Goal: Information Seeking & Learning: Learn about a topic

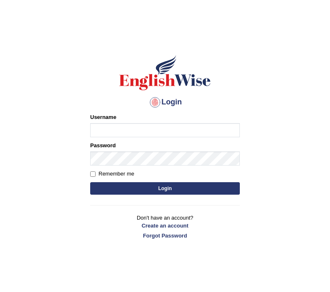
type input "Jazz2315"
click at [106, 185] on button "Login" at bounding box center [165, 188] width 150 height 12
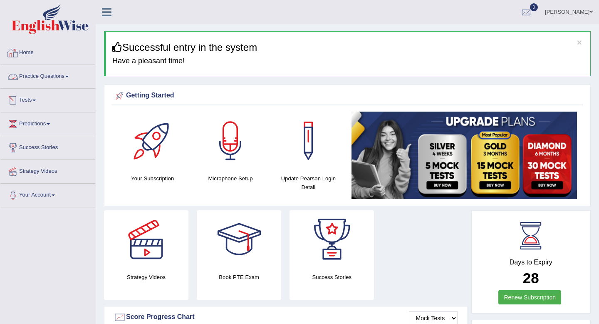
click at [28, 73] on link "Practice Questions" at bounding box center [47, 75] width 95 height 21
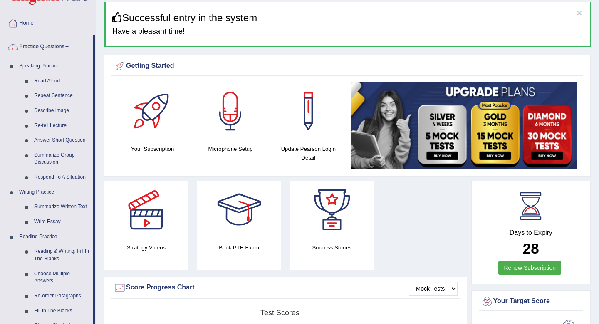
scroll to position [38, 0]
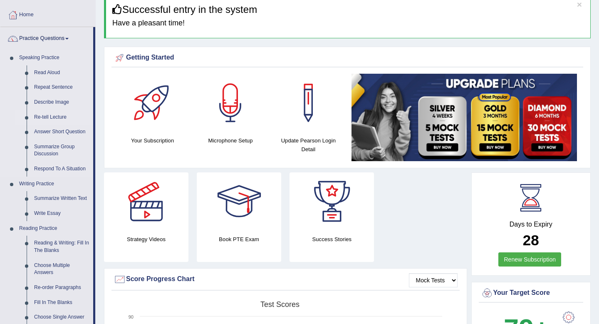
click at [58, 116] on link "Re-tell Lecture" at bounding box center [61, 117] width 63 height 15
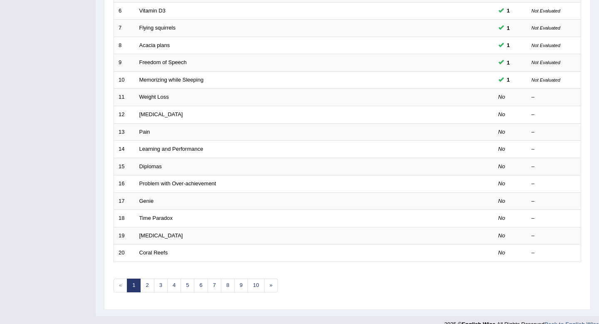
scroll to position [227, 0]
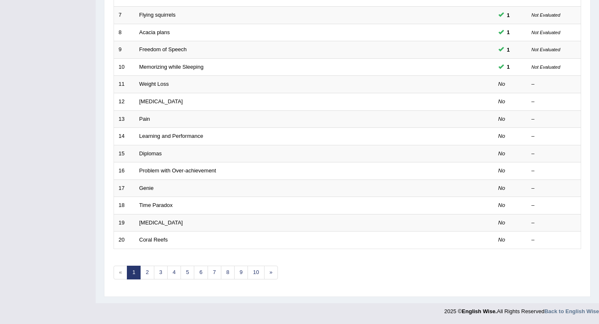
click at [161, 84] on link "Weight Loss" at bounding box center [154, 84] width 30 height 6
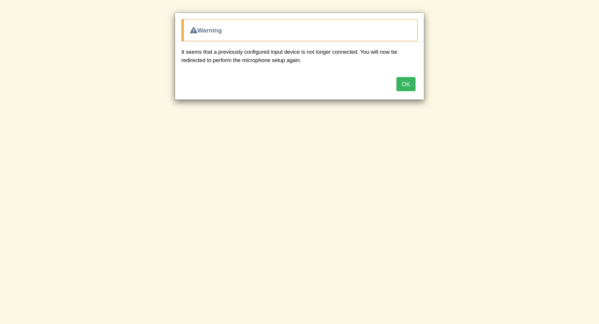
click at [405, 88] on button "OK" at bounding box center [405, 84] width 19 height 14
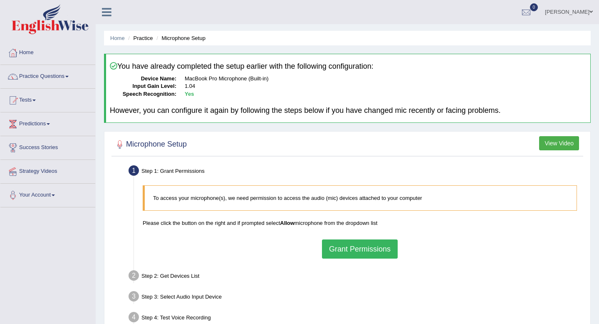
click at [352, 254] on button "Grant Permissions" at bounding box center [360, 248] width 76 height 19
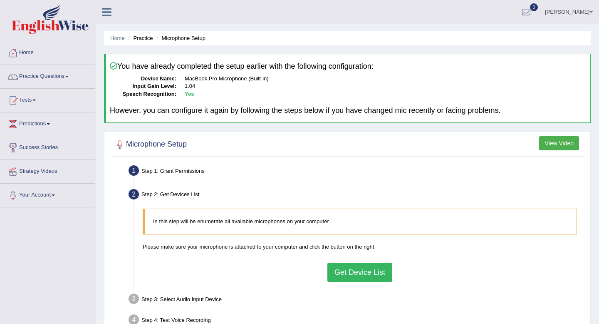
click at [359, 268] on button "Get Device List" at bounding box center [359, 271] width 65 height 19
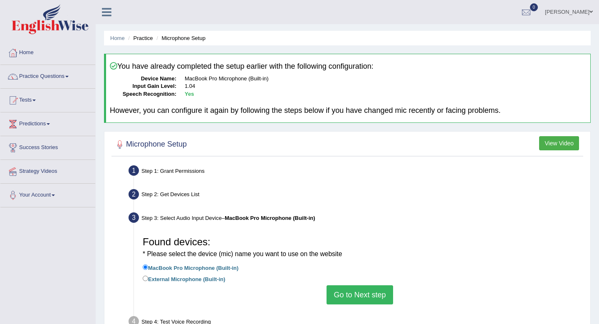
click at [353, 292] on button "Go to Next step" at bounding box center [360, 294] width 66 height 19
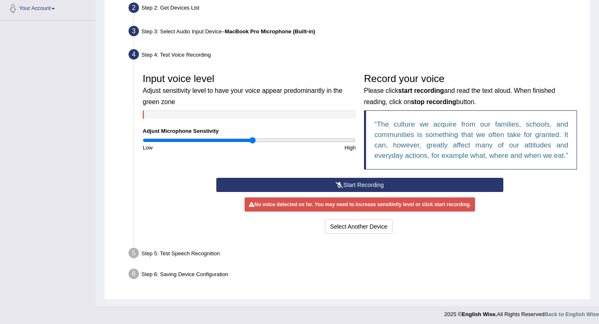
scroll to position [199, 0]
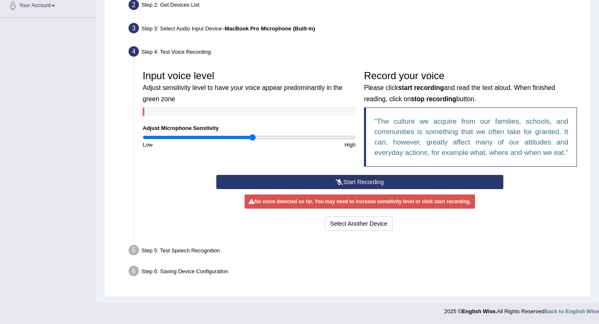
click at [353, 184] on button "Start Recording" at bounding box center [359, 182] width 287 height 14
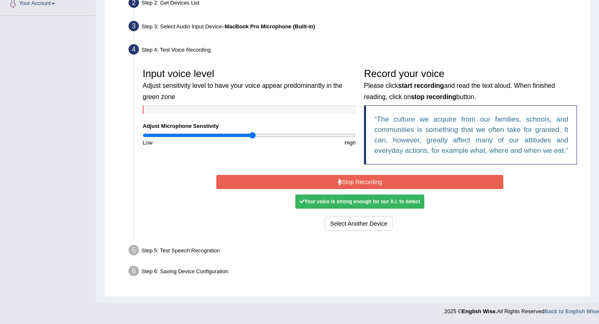
click at [353, 184] on button "Stop Recording" at bounding box center [359, 182] width 287 height 14
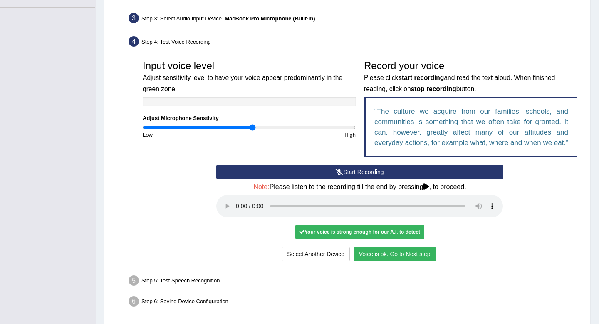
click at [423, 261] on button "Voice is ok. Go to Next step" at bounding box center [395, 254] width 82 height 14
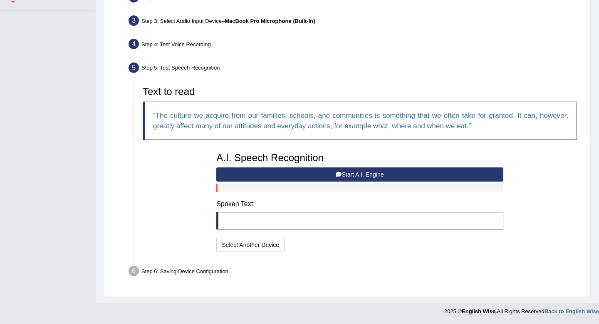
scroll to position [196, 0]
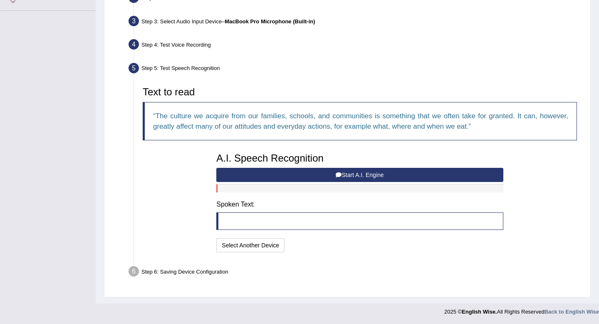
click at [294, 166] on div "A.I. Speech Recognition Start A.I. Engine Stop A.I. Engine Note: Please listen …" at bounding box center [359, 202] width 295 height 106
click at [290, 175] on button "Start A.I. Engine" at bounding box center [359, 175] width 287 height 14
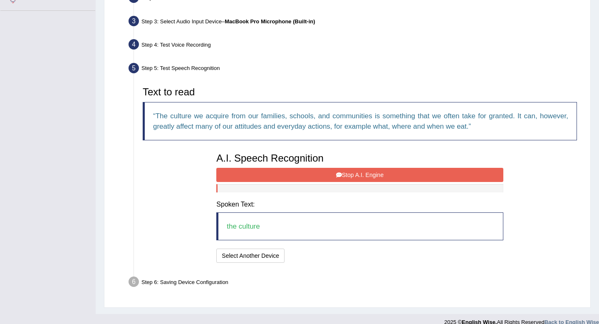
click at [242, 176] on button "Stop A.I. Engine" at bounding box center [359, 175] width 287 height 14
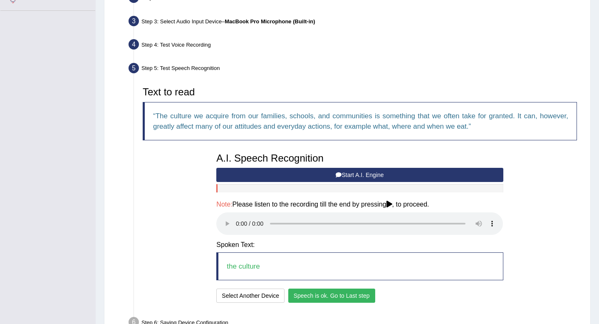
click at [362, 297] on button "Speech is ok. Go to Last step" at bounding box center [331, 295] width 87 height 14
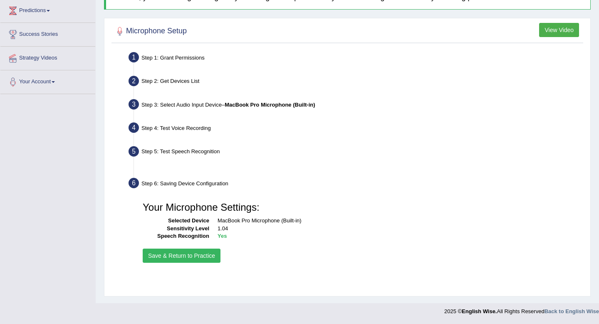
scroll to position [113, 0]
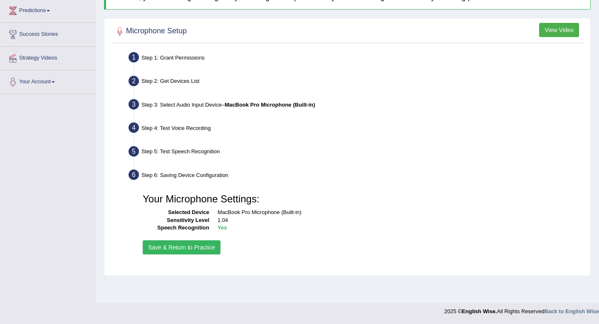
click at [193, 245] on button "Save & Return to Practice" at bounding box center [182, 247] width 78 height 14
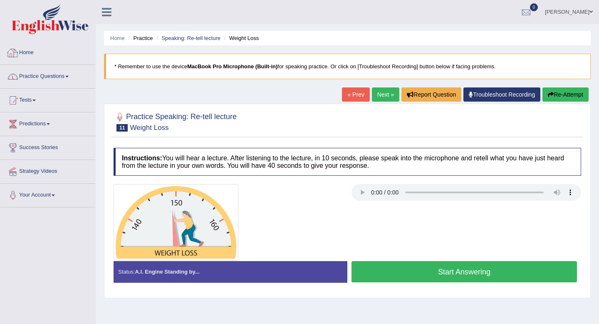
click at [40, 74] on link "Practice Questions" at bounding box center [47, 75] width 95 height 21
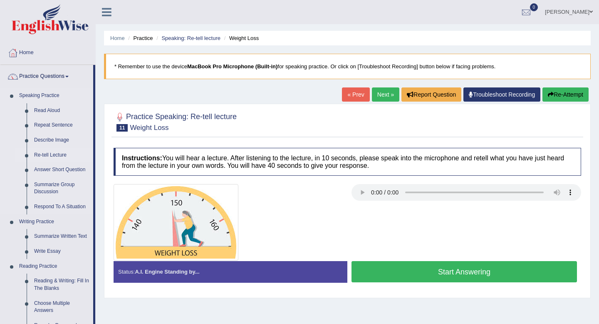
click at [45, 156] on link "Re-tell Lecture" at bounding box center [61, 155] width 63 height 15
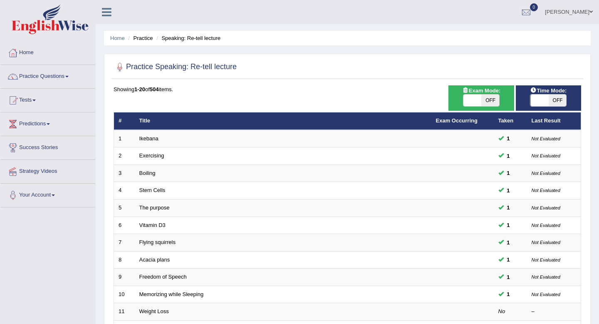
click at [560, 98] on span "OFF" at bounding box center [557, 100] width 18 height 12
checkbox input "true"
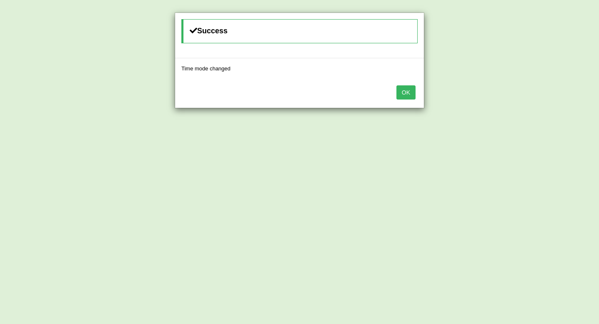
click at [403, 90] on button "OK" at bounding box center [405, 92] width 19 height 14
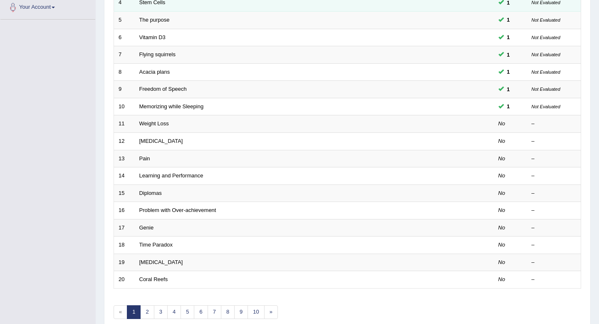
scroll to position [180, 0]
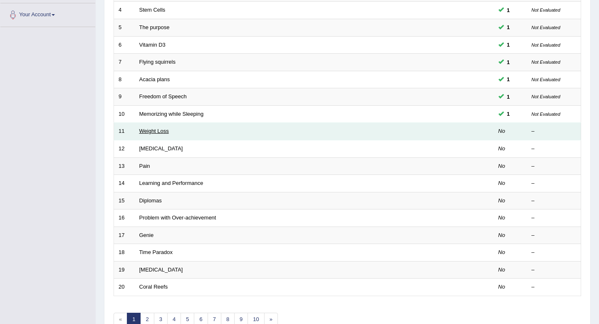
click at [166, 130] on link "Weight Loss" at bounding box center [154, 131] width 30 height 6
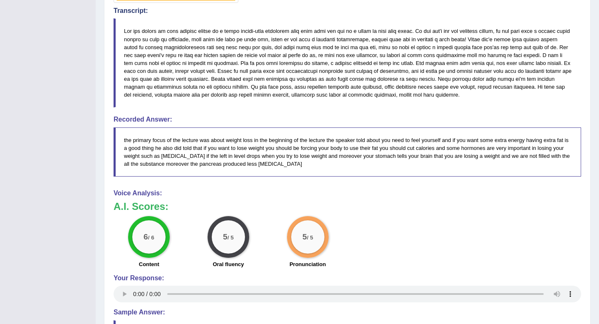
scroll to position [361, 0]
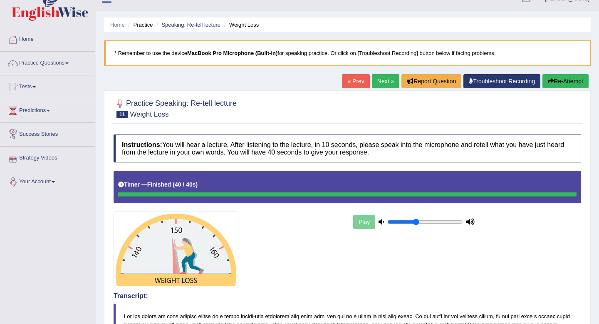
scroll to position [28, 0]
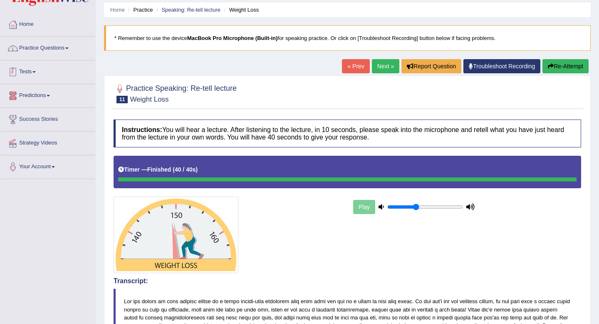
click at [53, 45] on link "Practice Questions" at bounding box center [47, 47] width 95 height 21
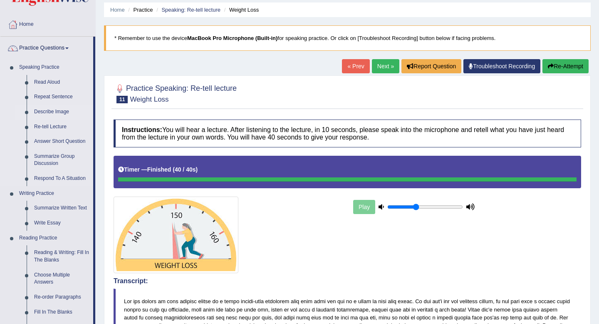
click at [53, 113] on link "Describe Image" at bounding box center [61, 111] width 63 height 15
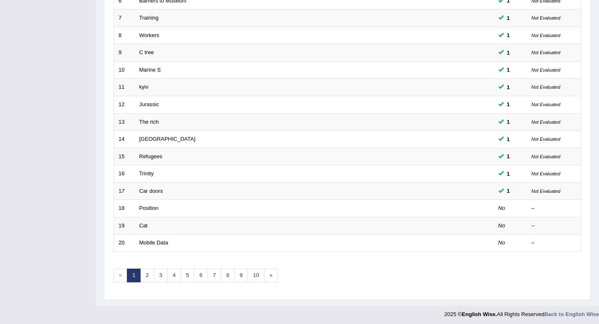
scroll to position [225, 0]
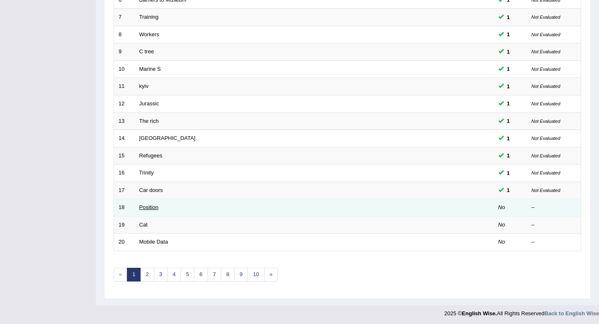
click at [146, 210] on link "Position" at bounding box center [148, 207] width 19 height 6
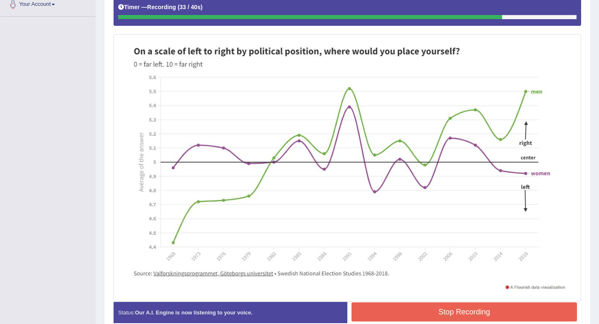
scroll to position [232, 0]
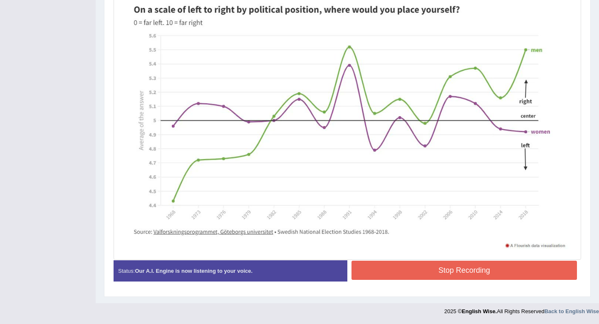
click at [464, 267] on button "Stop Recording" at bounding box center [463, 269] width 225 height 19
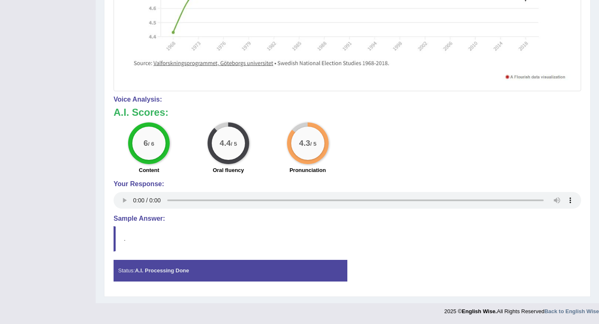
scroll to position [0, 0]
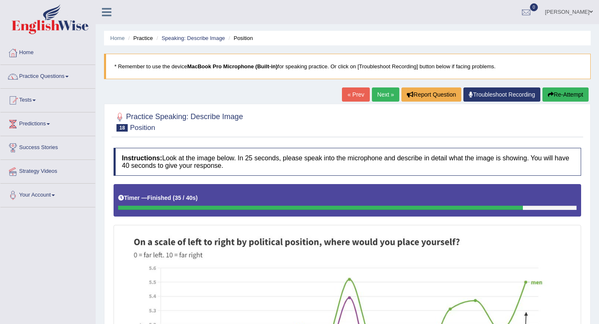
click at [375, 100] on link "Next »" at bounding box center [385, 94] width 27 height 14
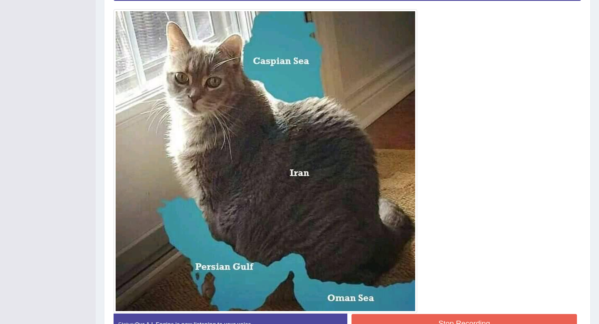
scroll to position [269, 0]
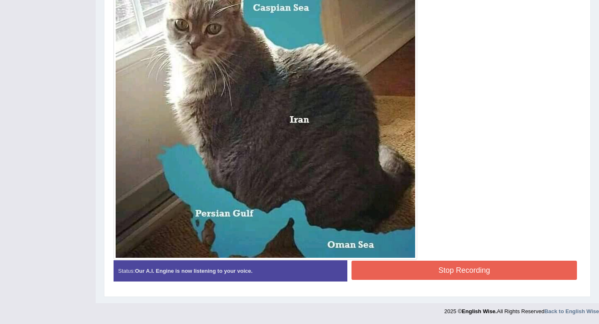
click at [486, 275] on button "Stop Recording" at bounding box center [463, 269] width 225 height 19
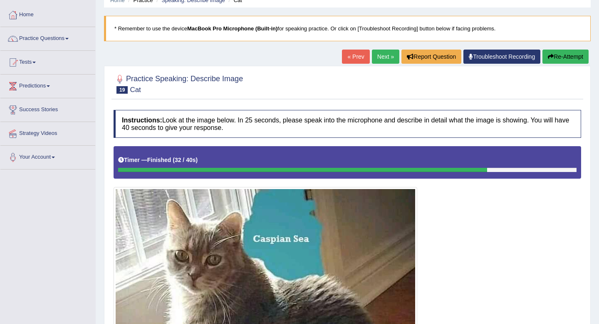
scroll to position [18, 0]
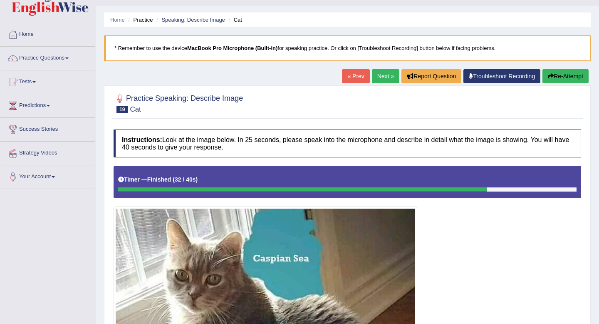
click at [381, 79] on link "Next »" at bounding box center [385, 76] width 27 height 14
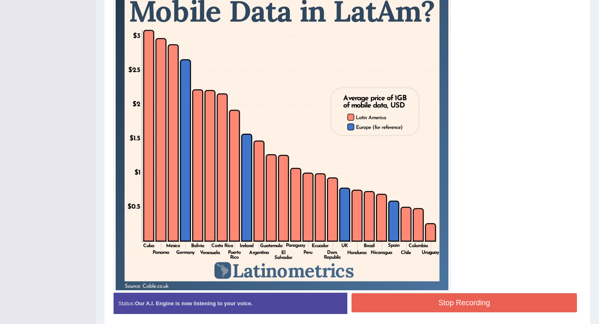
scroll to position [302, 0]
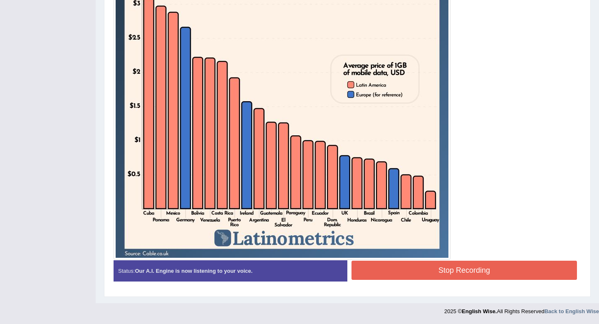
click at [425, 261] on button "Stop Recording" at bounding box center [463, 269] width 225 height 19
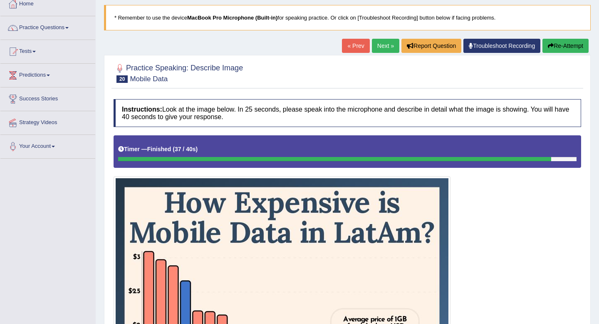
scroll to position [31, 0]
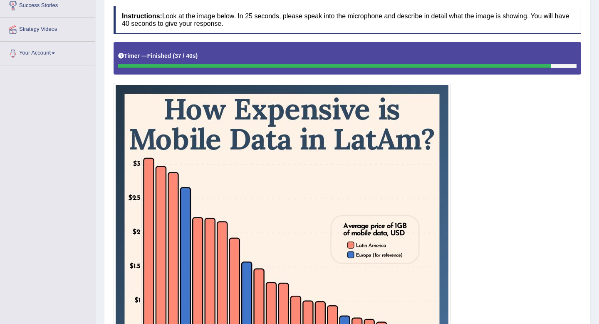
scroll to position [21, 0]
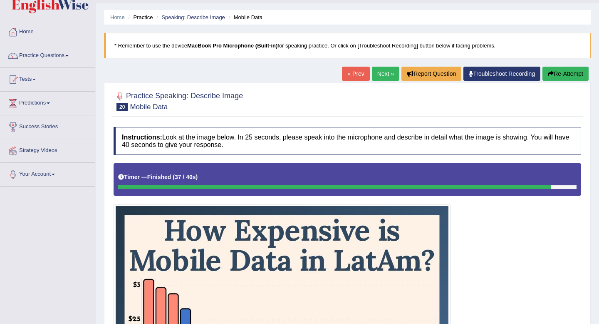
click at [381, 74] on link "Next »" at bounding box center [385, 74] width 27 height 14
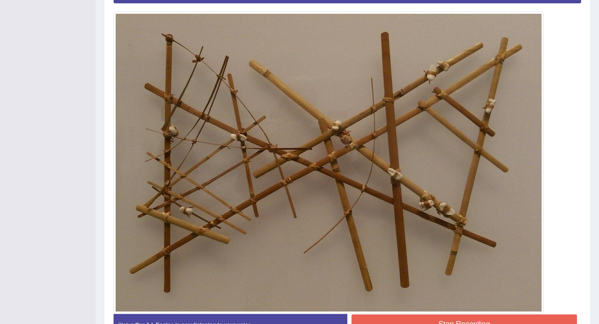
scroll to position [222, 0]
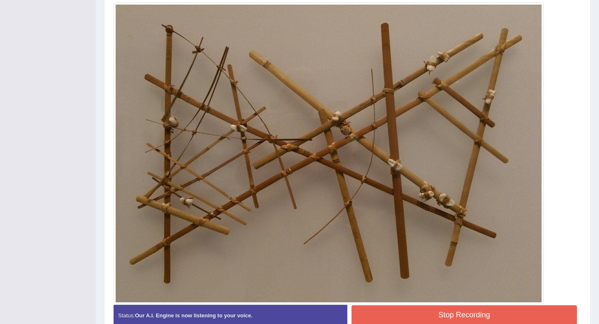
click at [444, 315] on button "Stop Recording" at bounding box center [463, 314] width 225 height 19
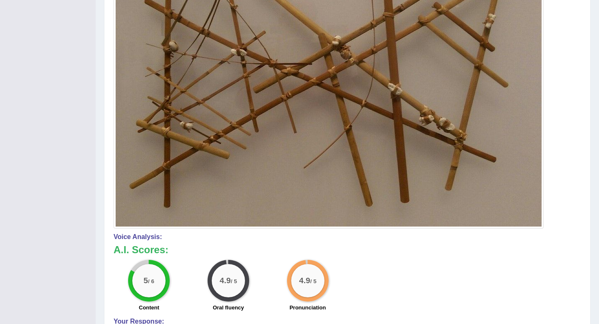
scroll to position [0, 0]
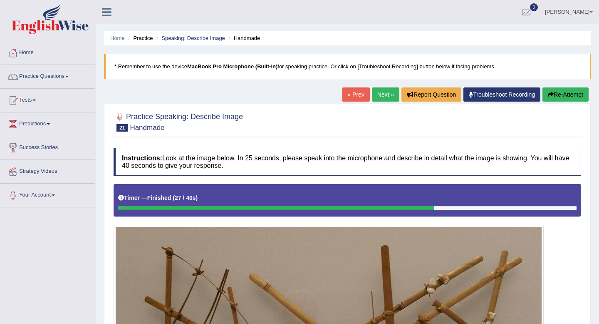
click at [381, 97] on link "Next »" at bounding box center [385, 94] width 27 height 14
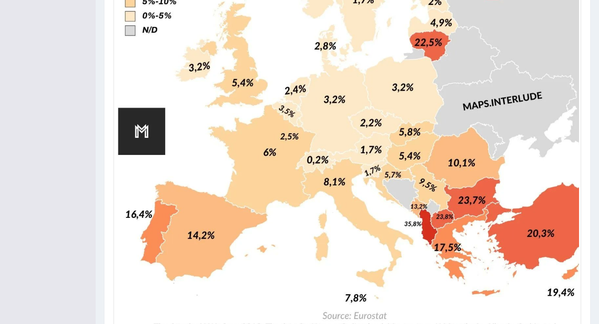
scroll to position [557, 0]
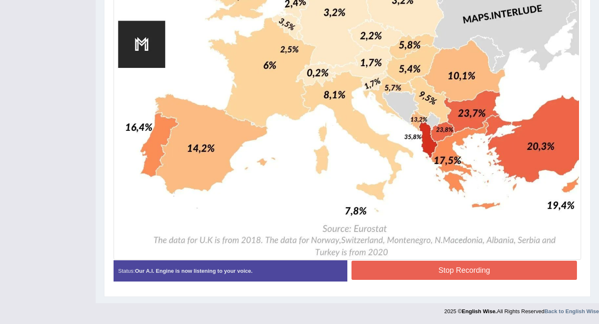
click at [401, 271] on button "Stop Recording" at bounding box center [463, 269] width 225 height 19
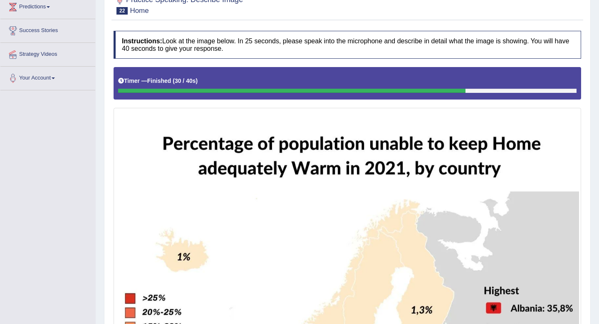
scroll to position [0, 0]
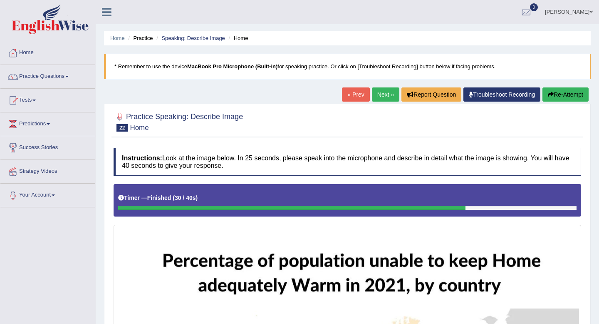
click at [565, 89] on button "Re-Attempt" at bounding box center [565, 94] width 46 height 14
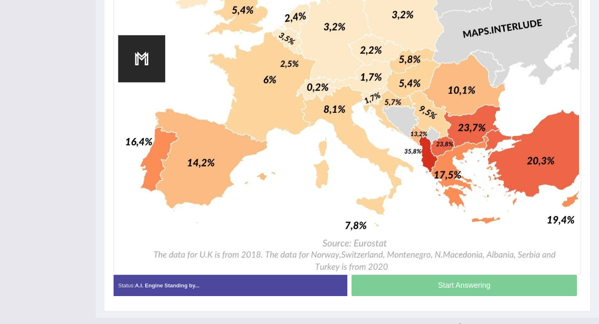
scroll to position [569, 0]
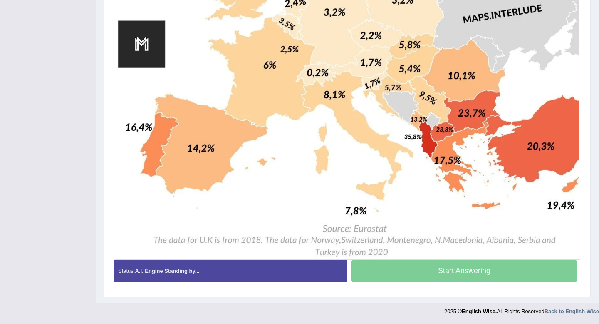
click at [387, 276] on div "Start Answering" at bounding box center [464, 271] width 234 height 23
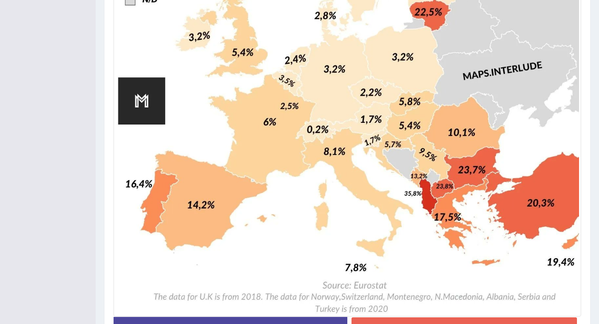
scroll to position [562, 0]
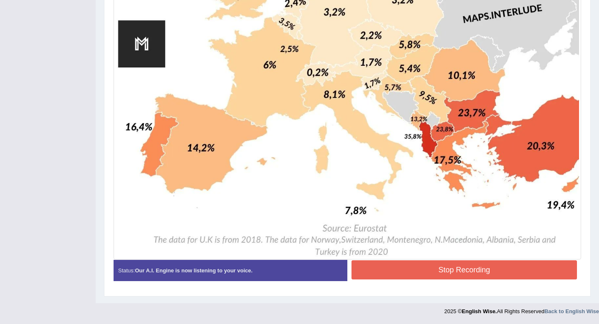
click at [371, 274] on button "Stop Recording" at bounding box center [463, 269] width 225 height 19
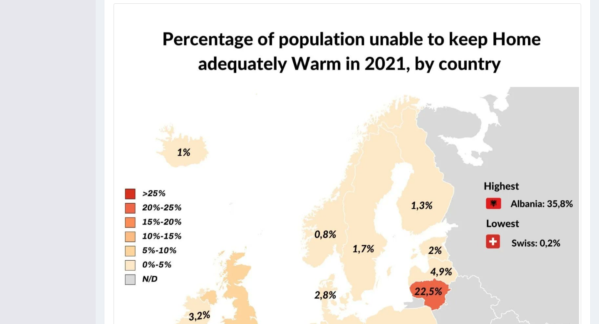
scroll to position [0, 0]
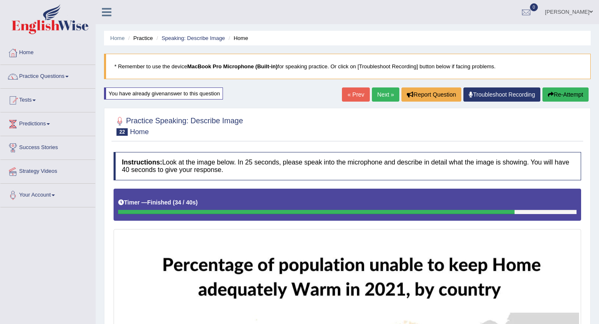
click at [384, 97] on link "Next »" at bounding box center [385, 94] width 27 height 14
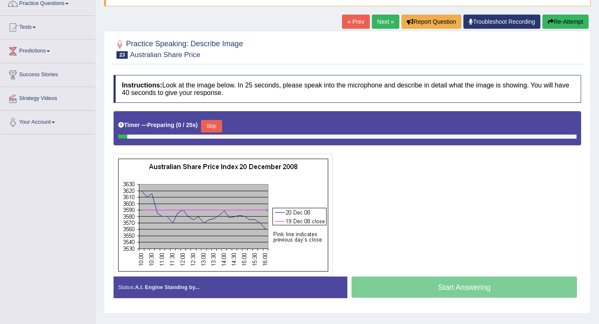
scroll to position [105, 0]
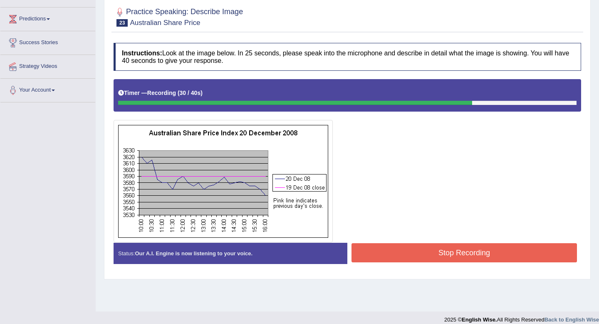
click at [432, 245] on button "Stop Recording" at bounding box center [463, 252] width 225 height 19
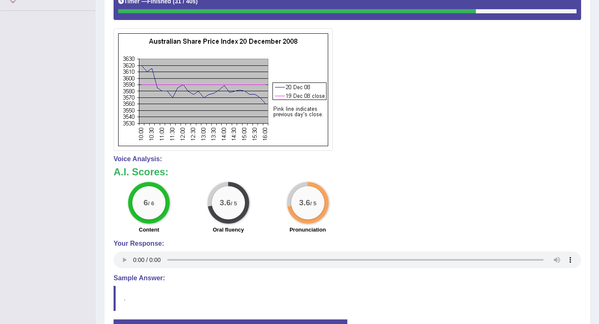
scroll to position [0, 0]
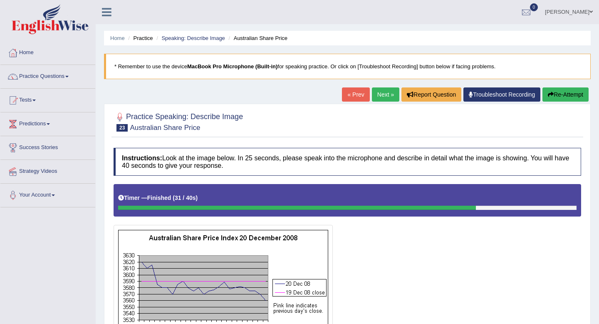
click at [375, 97] on link "Next »" at bounding box center [385, 94] width 27 height 14
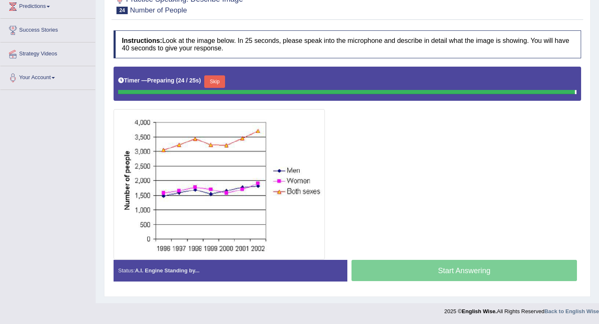
scroll to position [115, 0]
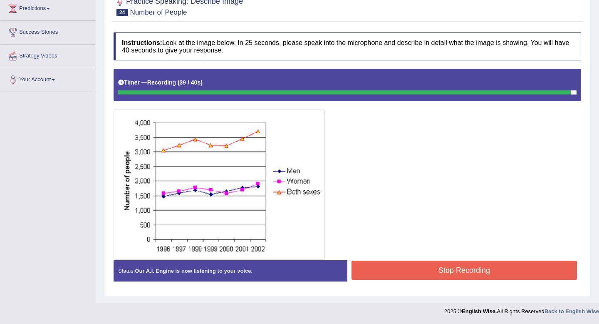
click at [417, 274] on button "Stop Recording" at bounding box center [463, 269] width 225 height 19
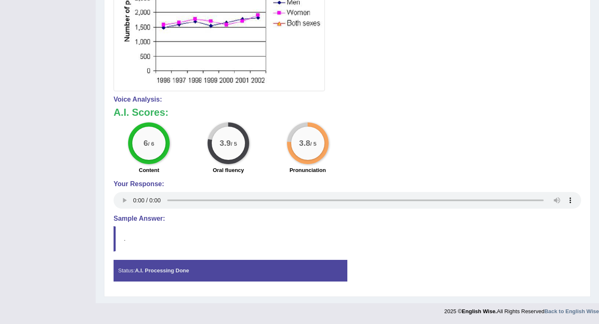
scroll to position [0, 0]
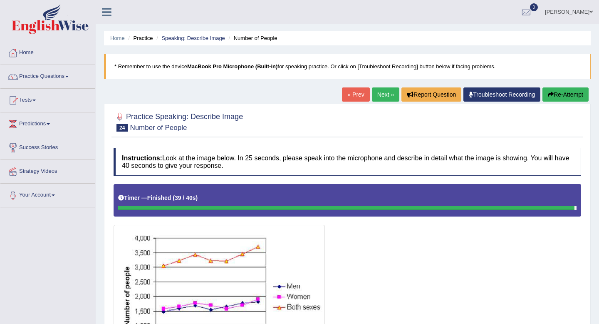
click at [380, 90] on link "Next »" at bounding box center [385, 94] width 27 height 14
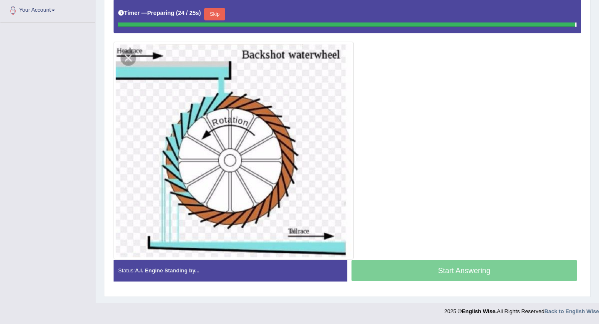
scroll to position [183, 0]
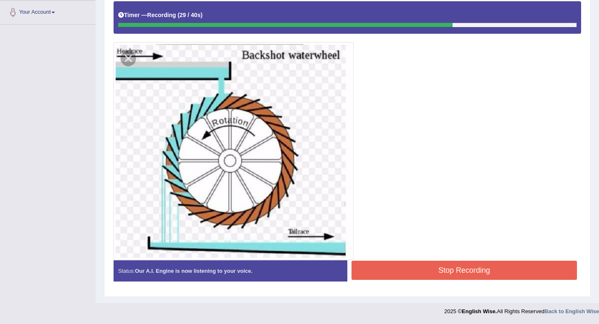
click at [405, 265] on button "Stop Recording" at bounding box center [463, 269] width 225 height 19
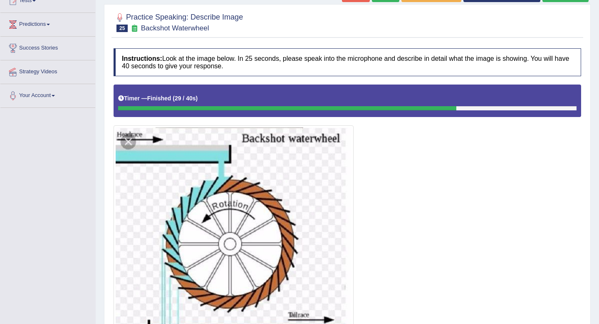
scroll to position [0, 0]
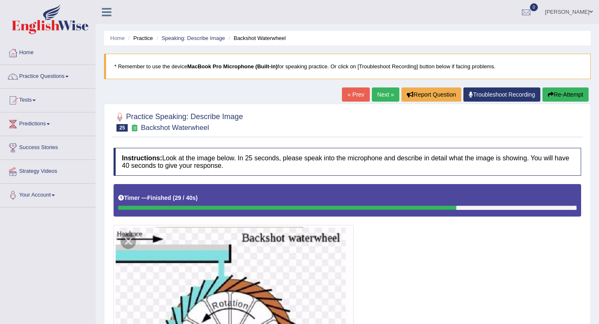
click at [375, 94] on link "Next »" at bounding box center [385, 94] width 27 height 14
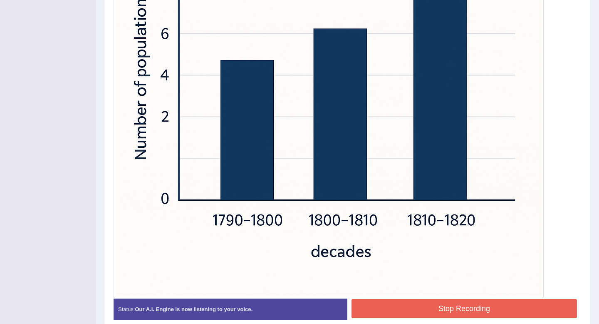
scroll to position [364, 0]
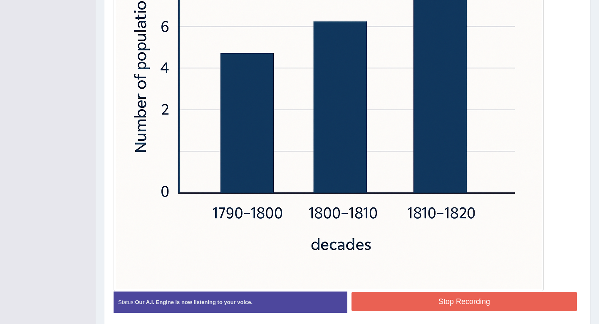
click at [371, 297] on button "Stop Recording" at bounding box center [463, 301] width 225 height 19
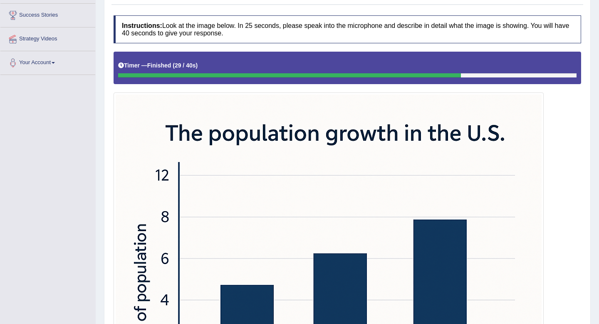
scroll to position [0, 0]
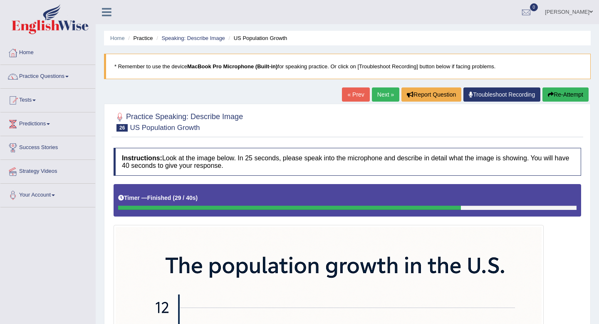
click at [382, 90] on link "Next »" at bounding box center [385, 94] width 27 height 14
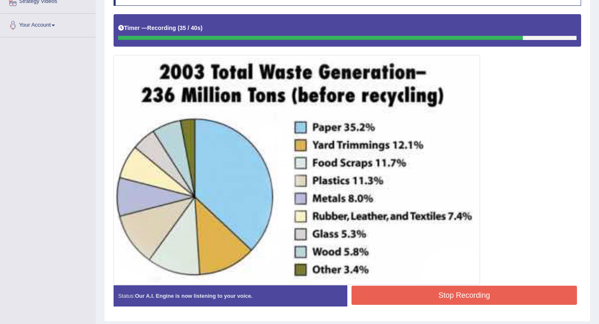
scroll to position [179, 0]
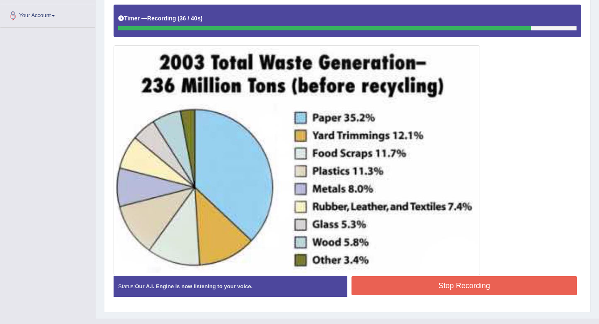
click at [378, 278] on button "Stop Recording" at bounding box center [463, 285] width 225 height 19
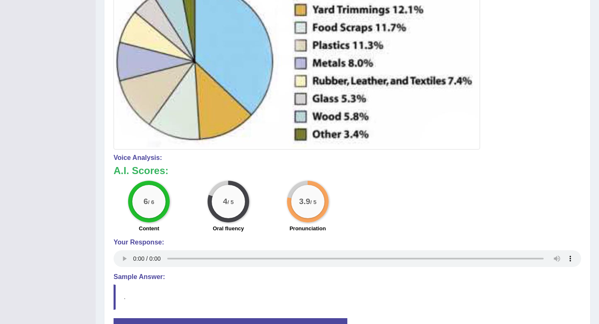
scroll to position [0, 0]
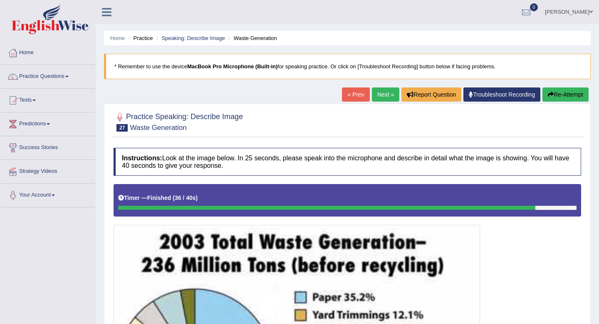
click at [383, 96] on link "Next »" at bounding box center [385, 94] width 27 height 14
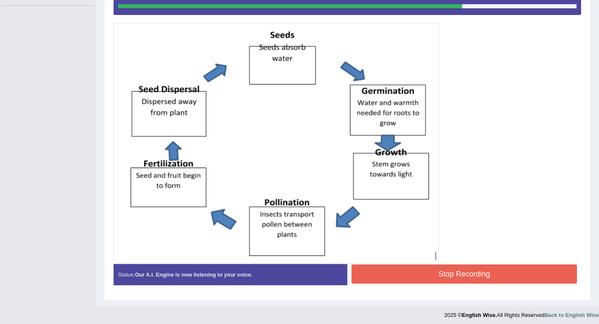
scroll to position [203, 0]
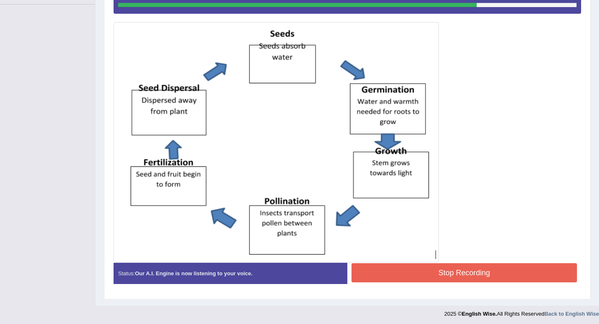
click at [384, 268] on button "Stop Recording" at bounding box center [463, 272] width 225 height 19
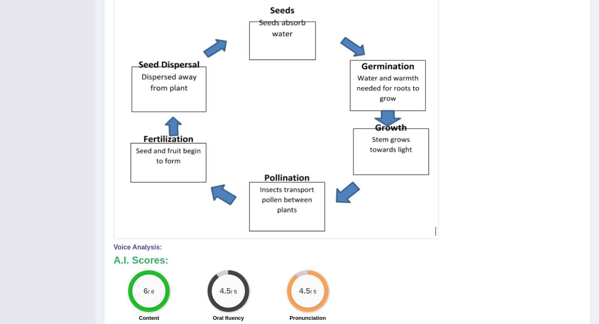
scroll to position [0, 0]
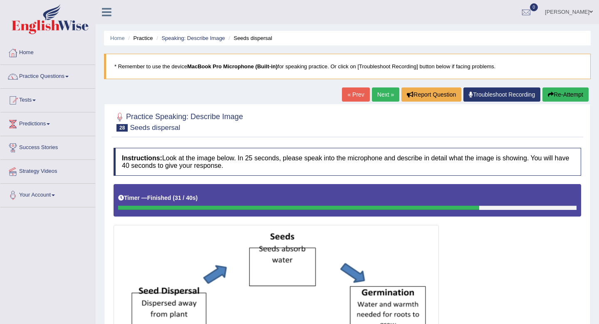
click at [384, 92] on link "Next »" at bounding box center [385, 94] width 27 height 14
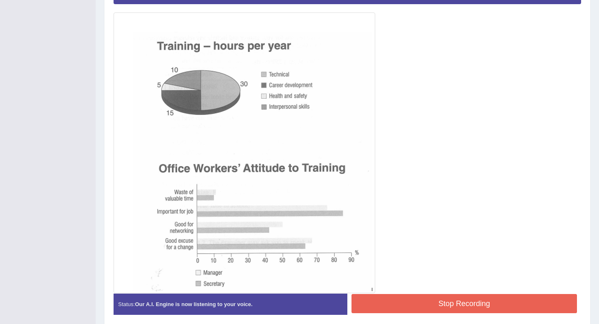
scroll to position [245, 0]
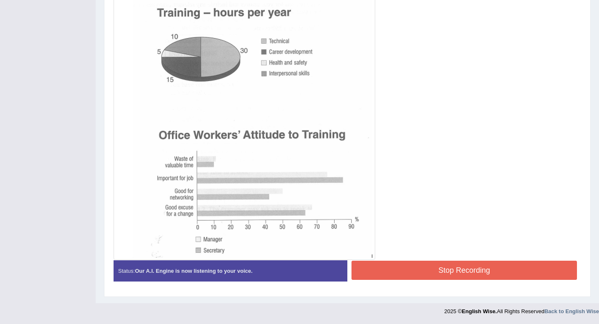
click at [373, 265] on button "Stop Recording" at bounding box center [463, 269] width 225 height 19
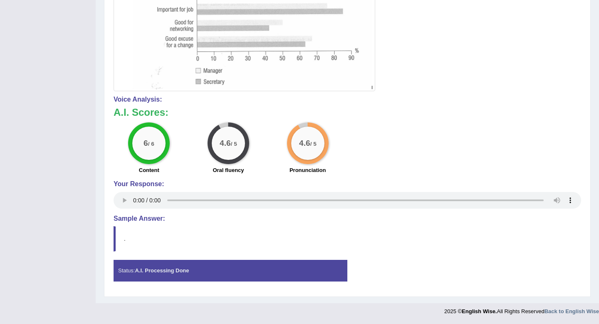
scroll to position [0, 0]
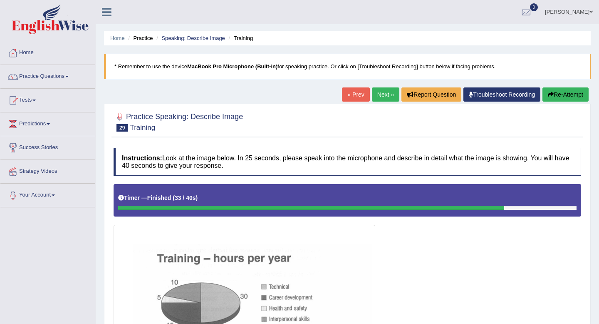
click at [378, 97] on link "Next »" at bounding box center [385, 94] width 27 height 14
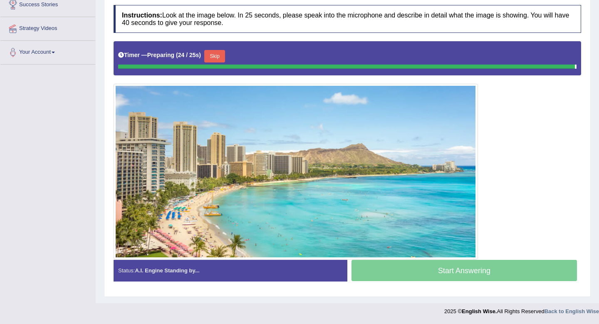
scroll to position [141, 0]
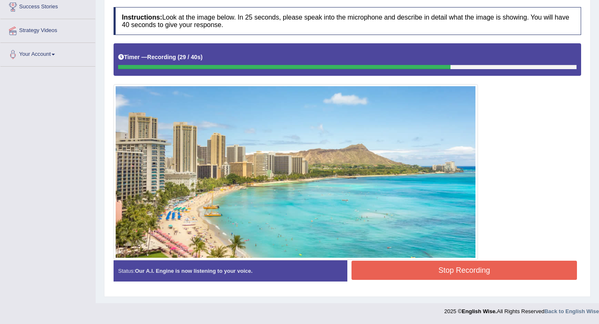
click at [412, 267] on button "Stop Recording" at bounding box center [463, 269] width 225 height 19
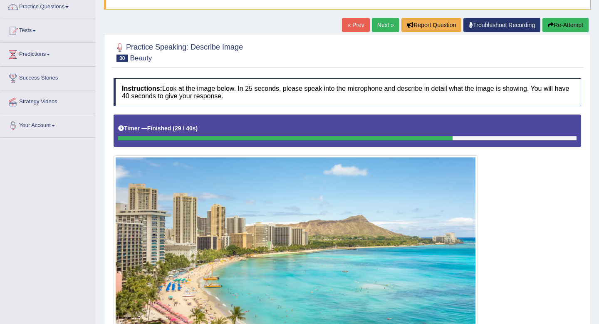
scroll to position [58, 0]
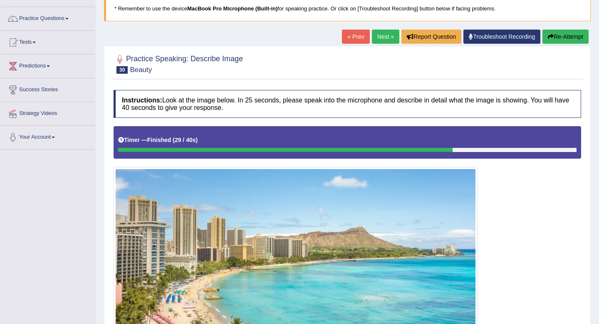
click at [381, 30] on link "Next »" at bounding box center [385, 37] width 27 height 14
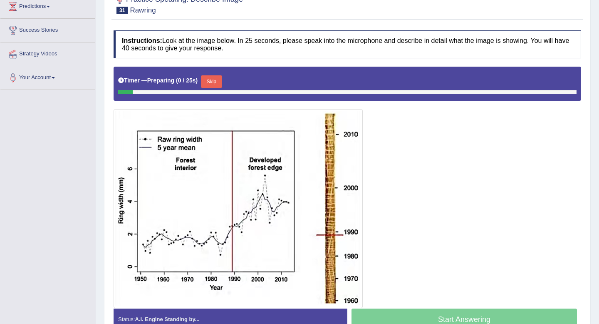
scroll to position [124, 0]
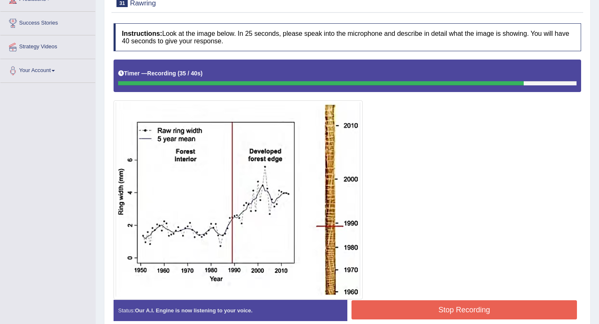
click at [460, 309] on button "Stop Recording" at bounding box center [463, 309] width 225 height 19
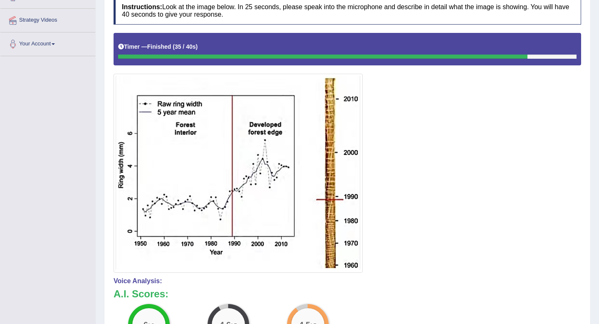
scroll to position [0, 0]
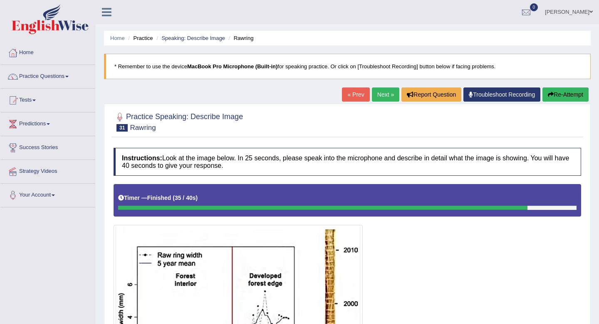
click at [382, 92] on link "Next »" at bounding box center [385, 94] width 27 height 14
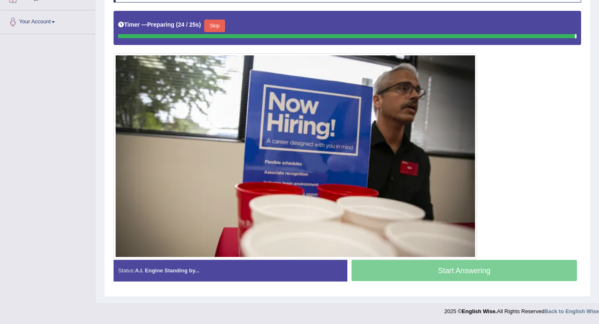
scroll to position [171, 0]
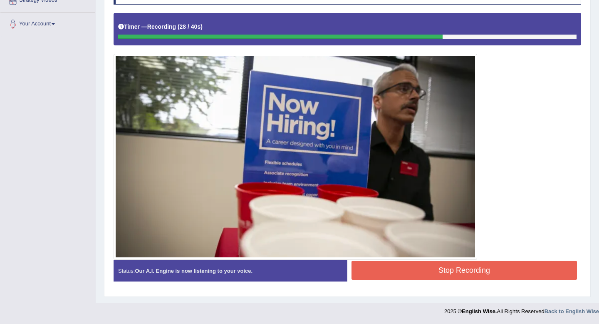
click at [374, 267] on button "Stop Recording" at bounding box center [463, 269] width 225 height 19
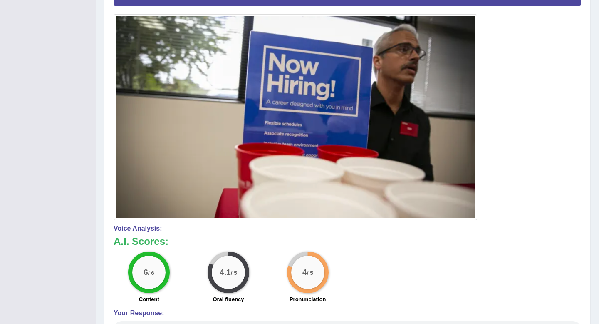
scroll to position [0, 0]
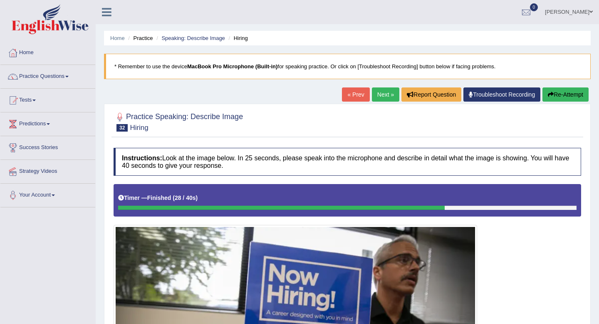
click at [383, 95] on link "Next »" at bounding box center [385, 94] width 27 height 14
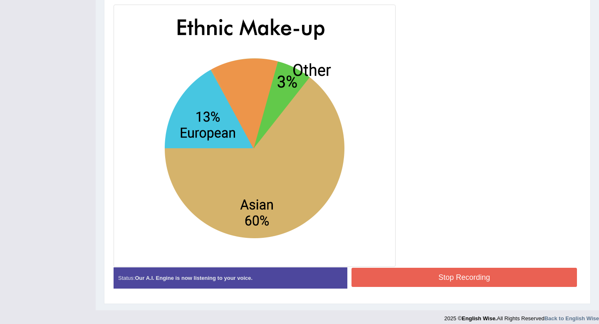
scroll to position [227, 0]
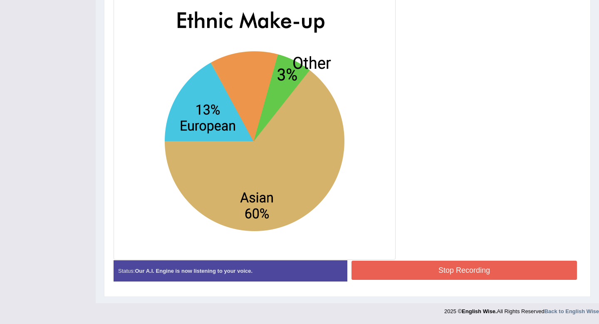
click at [382, 271] on button "Stop Recording" at bounding box center [463, 269] width 225 height 19
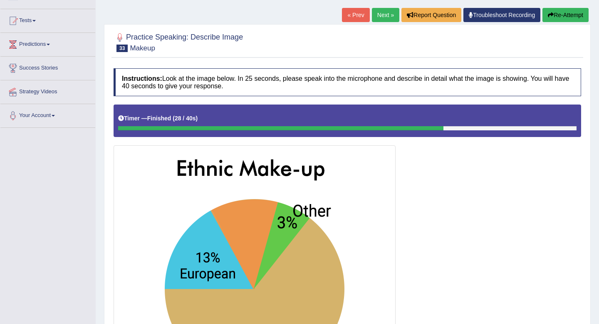
scroll to position [11, 0]
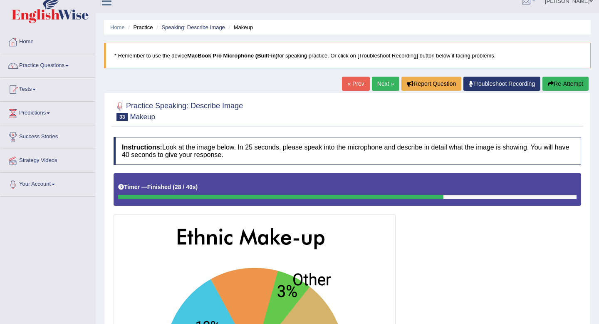
click at [381, 84] on link "Next »" at bounding box center [385, 84] width 27 height 14
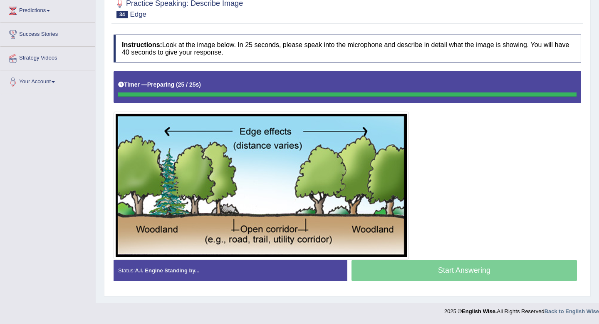
scroll to position [113, 0]
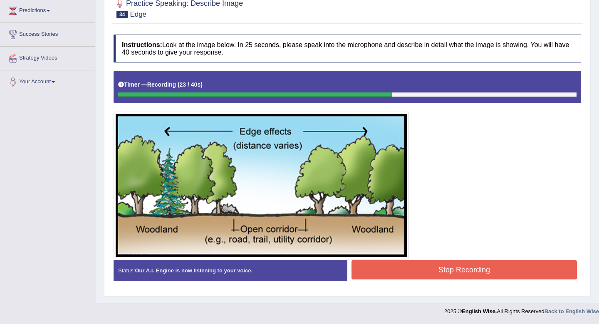
click at [411, 271] on button "Stop Recording" at bounding box center [463, 269] width 225 height 19
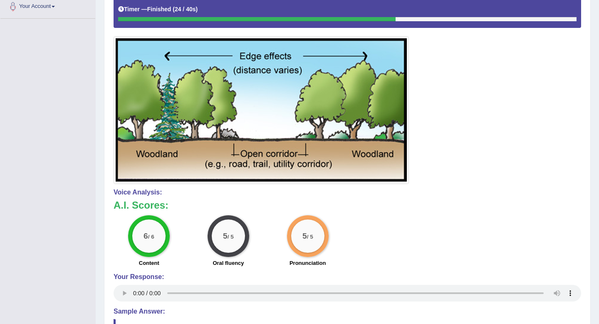
scroll to position [0, 0]
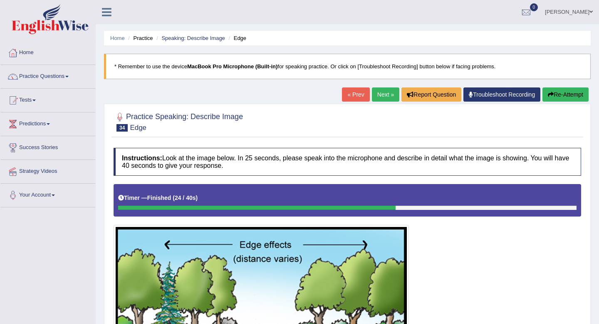
click at [372, 95] on link "Next »" at bounding box center [385, 94] width 27 height 14
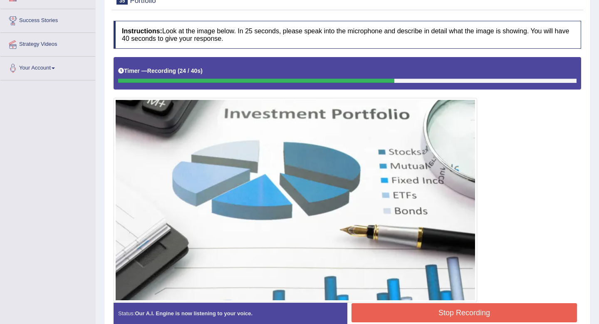
scroll to position [169, 0]
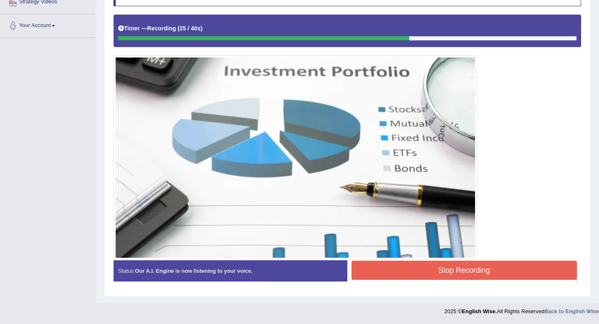
click at [451, 275] on button "Stop Recording" at bounding box center [463, 269] width 225 height 19
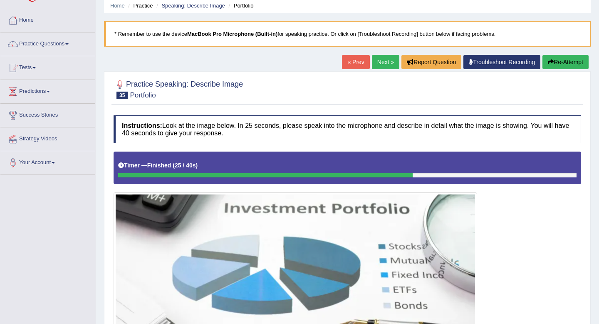
scroll to position [16, 0]
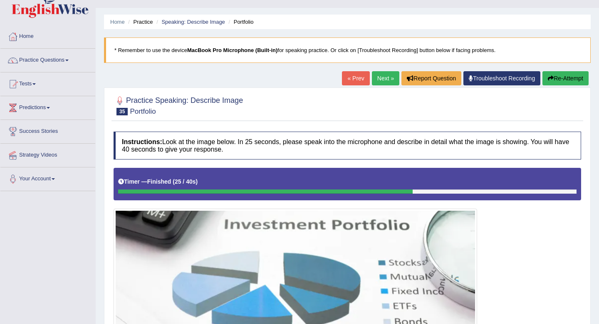
click at [383, 74] on link "Next »" at bounding box center [385, 78] width 27 height 14
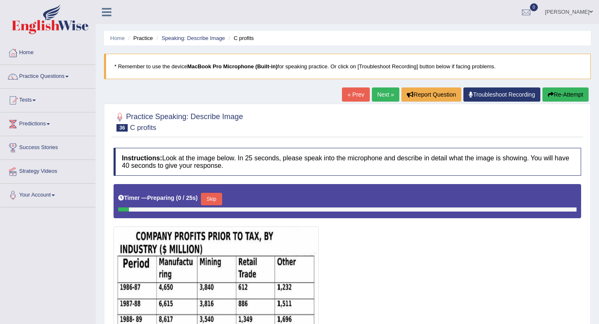
scroll to position [113, 0]
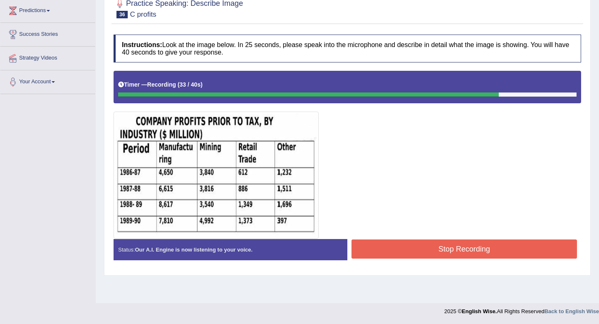
click at [362, 246] on button "Stop Recording" at bounding box center [463, 248] width 225 height 19
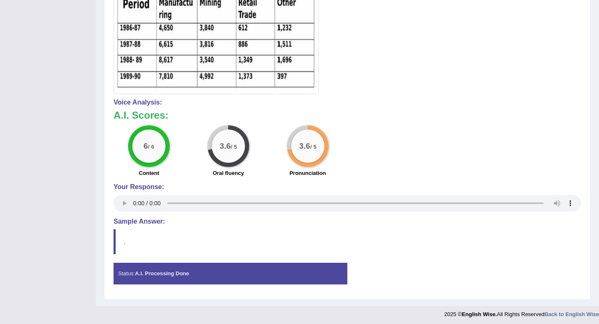
scroll to position [260, 0]
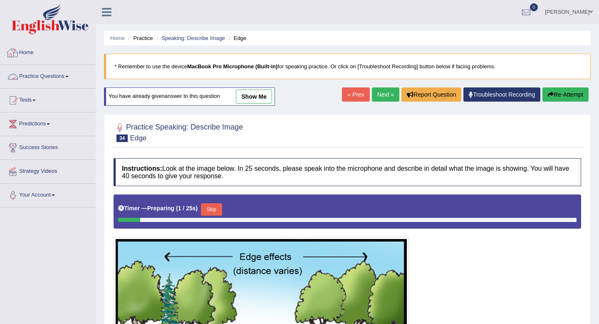
click at [46, 50] on link "Home" at bounding box center [47, 51] width 95 height 21
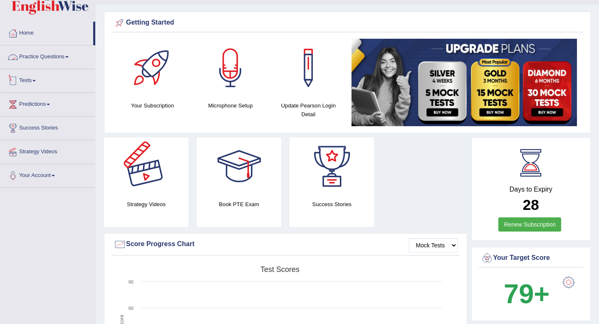
scroll to position [30, 0]
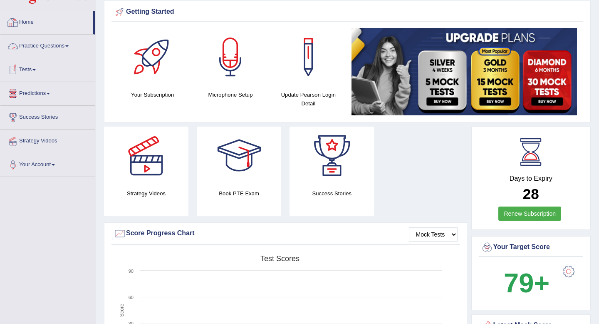
click at [30, 69] on link "Tests" at bounding box center [47, 68] width 95 height 21
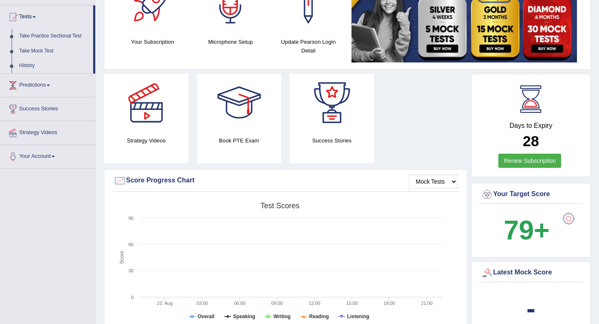
scroll to position [90, 0]
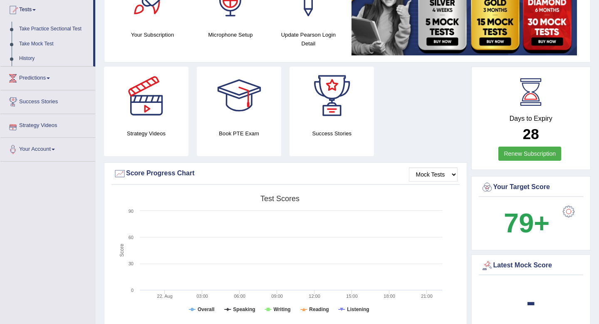
click at [38, 128] on link "Strategy Videos" at bounding box center [47, 124] width 95 height 21
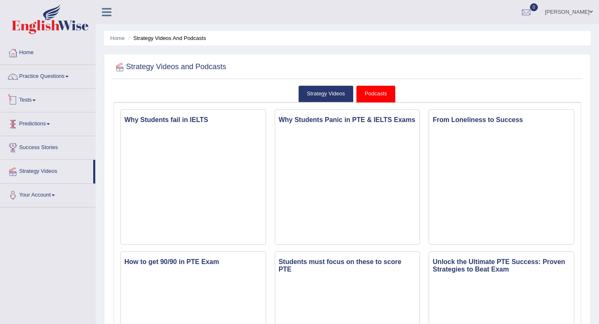
click at [35, 134] on li "Predictions Latest Predictions" at bounding box center [47, 124] width 95 height 24
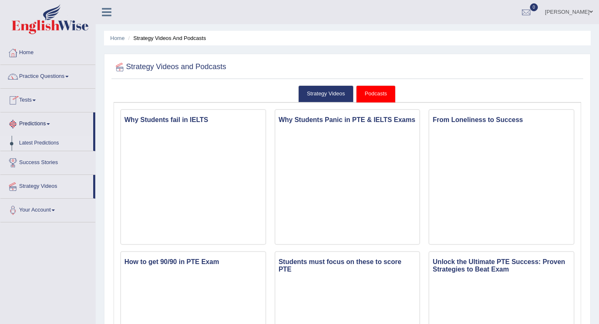
click at [35, 144] on link "Latest Predictions" at bounding box center [54, 143] width 78 height 15
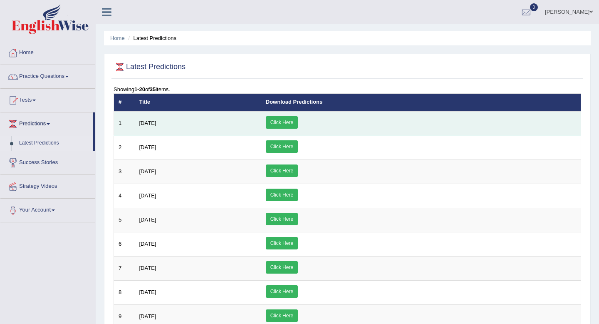
click at [298, 120] on link "Click Here" at bounding box center [282, 122] width 32 height 12
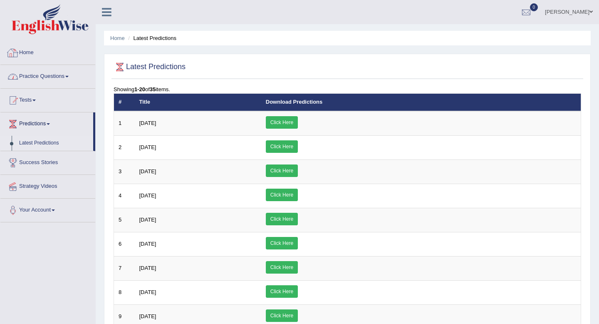
click at [39, 80] on link "Practice Questions" at bounding box center [47, 75] width 95 height 21
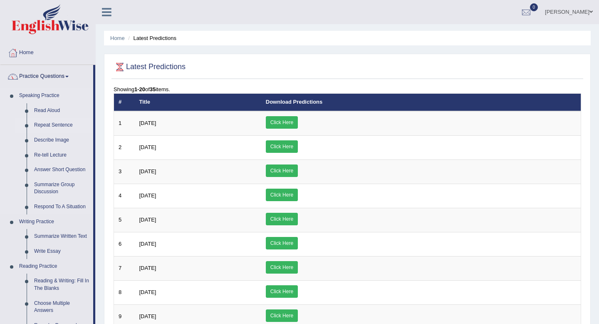
click at [49, 128] on link "Repeat Sentence" at bounding box center [61, 125] width 63 height 15
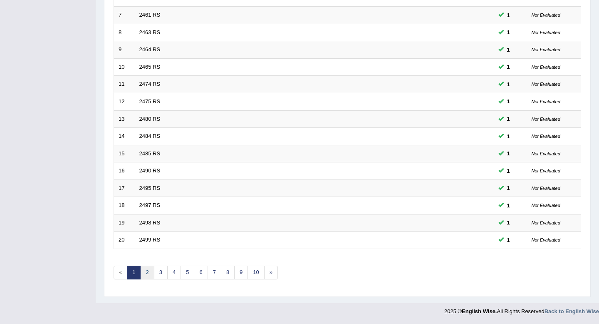
click at [149, 271] on link "2" at bounding box center [147, 272] width 14 height 14
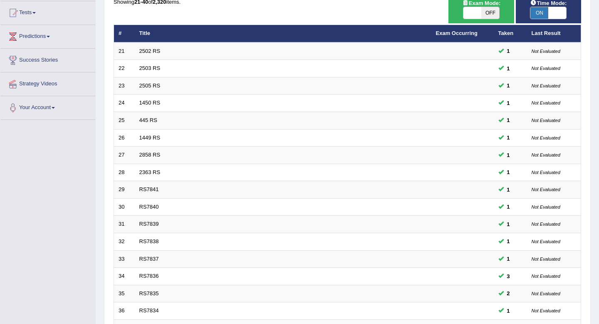
scroll to position [227, 0]
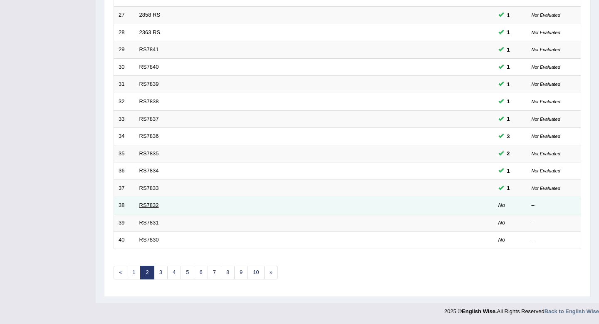
click at [145, 207] on link "RS7832" at bounding box center [149, 205] width 20 height 6
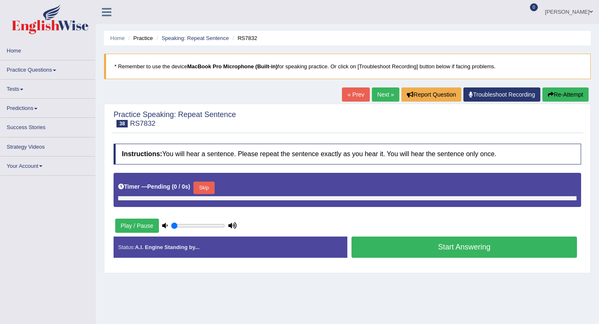
type input "0.4"
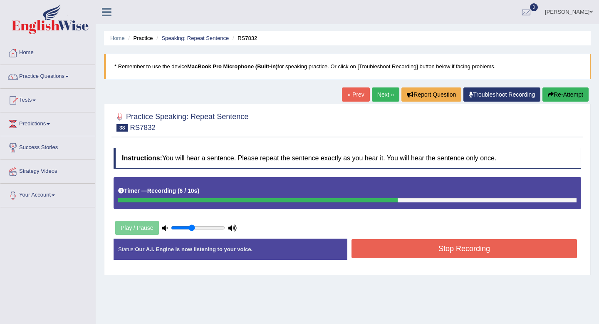
click at [408, 253] on button "Stop Recording" at bounding box center [463, 248] width 225 height 19
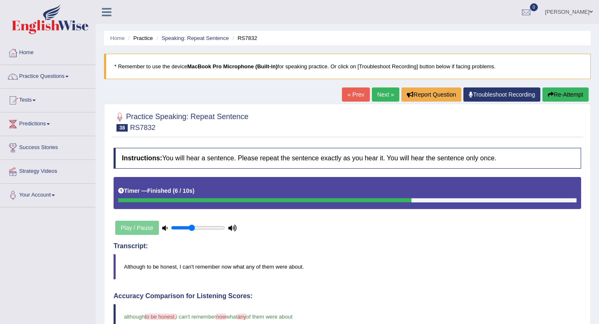
click at [381, 96] on link "Next »" at bounding box center [385, 94] width 27 height 14
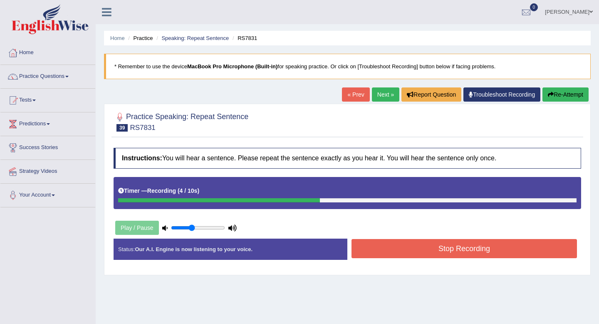
click at [419, 253] on button "Stop Recording" at bounding box center [463, 248] width 225 height 19
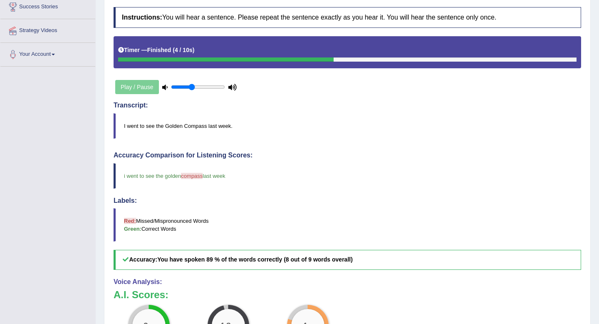
scroll to position [87, 0]
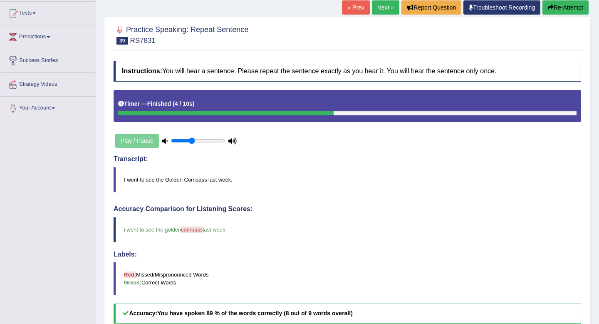
click at [381, 5] on link "Next »" at bounding box center [385, 7] width 27 height 14
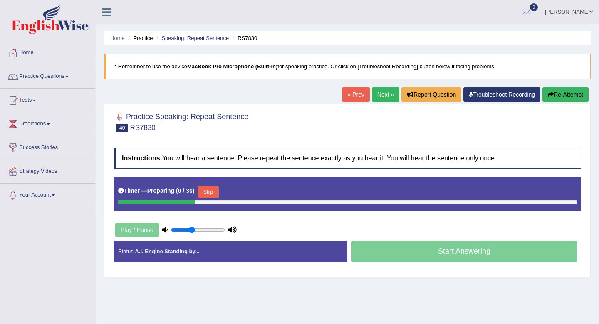
scroll to position [26, 0]
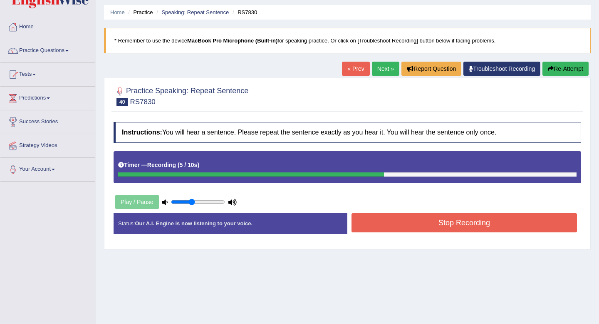
click at [432, 224] on button "Stop Recording" at bounding box center [463, 222] width 225 height 19
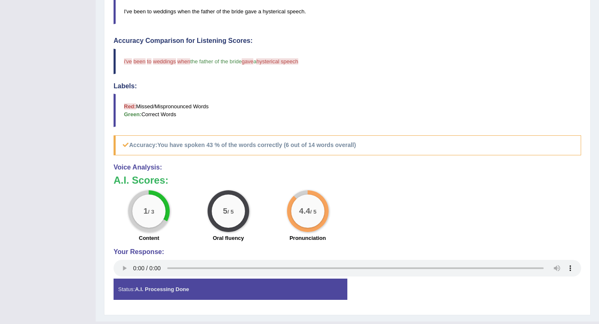
scroll to position [264, 0]
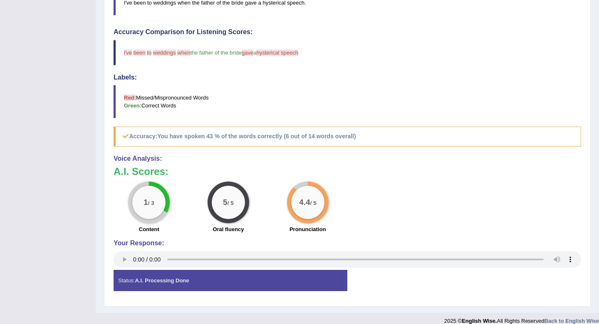
click at [459, 47] on blockquote "i've i been attended to the weddings wedding when with the father of the bride …" at bounding box center [348, 52] width 468 height 25
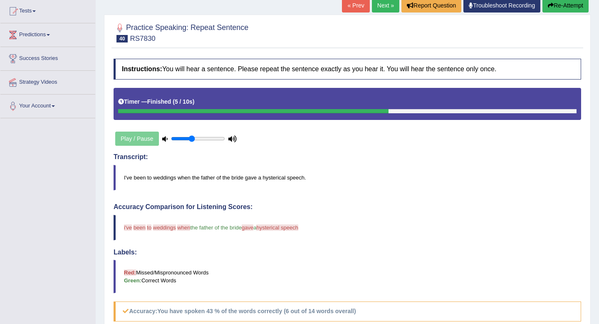
scroll to position [26, 0]
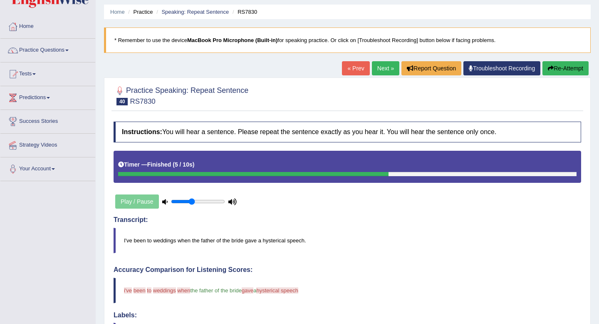
click at [385, 64] on link "Next »" at bounding box center [385, 68] width 27 height 14
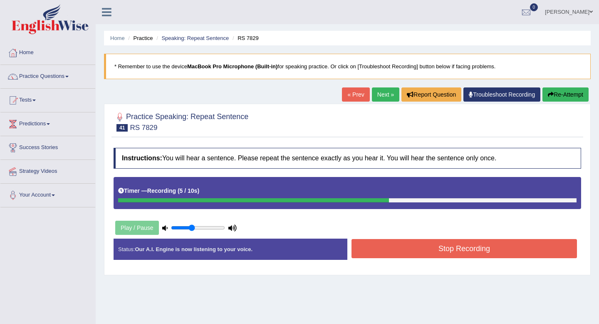
click at [450, 244] on button "Stop Recording" at bounding box center [463, 248] width 225 height 19
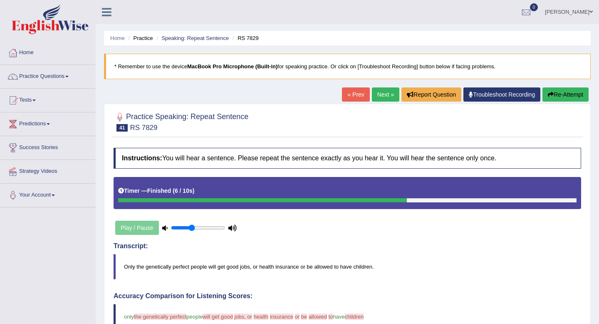
click at [376, 92] on link "Next »" at bounding box center [385, 94] width 27 height 14
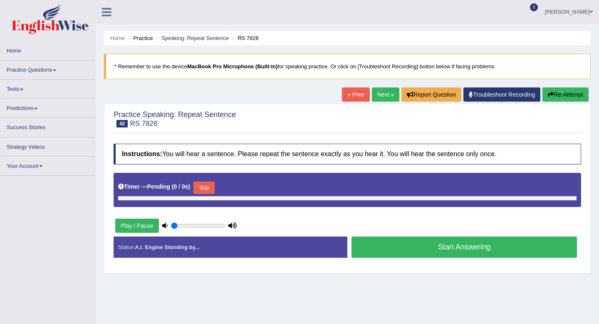
type input "0.4"
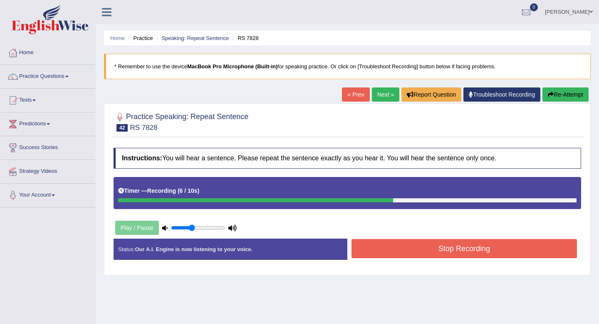
click at [426, 246] on button "Stop Recording" at bounding box center [463, 248] width 225 height 19
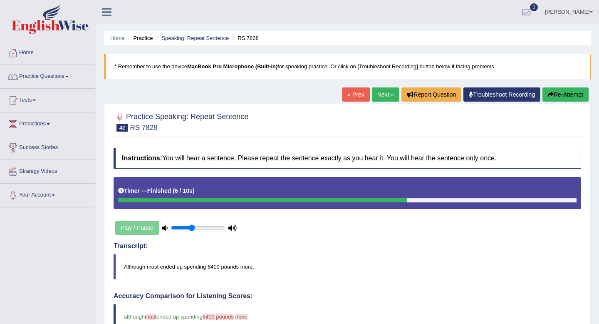
click at [567, 97] on button "Re-Attempt" at bounding box center [565, 94] width 46 height 14
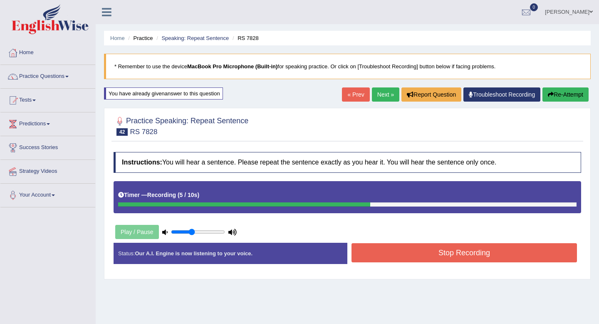
click at [405, 257] on button "Stop Recording" at bounding box center [463, 252] width 225 height 19
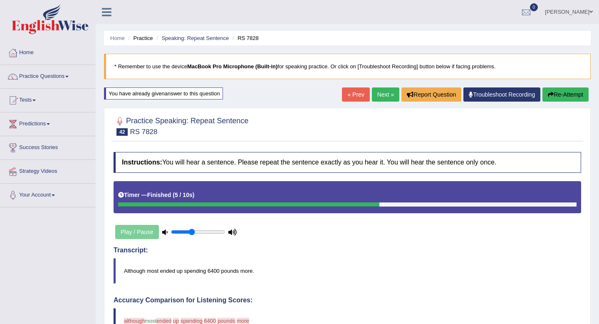
click at [380, 92] on link "Next »" at bounding box center [385, 94] width 27 height 14
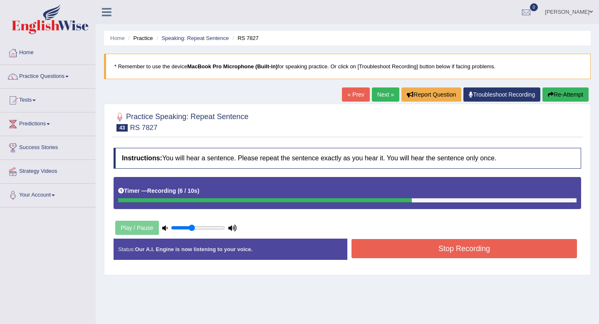
click at [394, 258] on button "Stop Recording" at bounding box center [463, 248] width 225 height 19
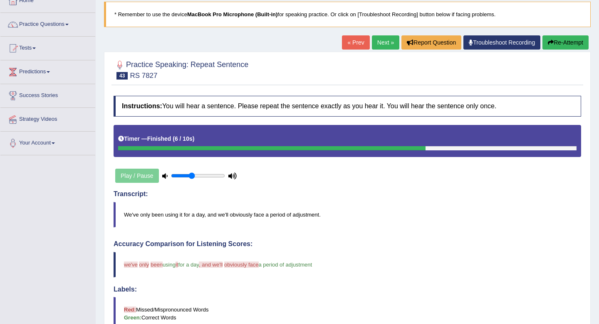
scroll to position [27, 0]
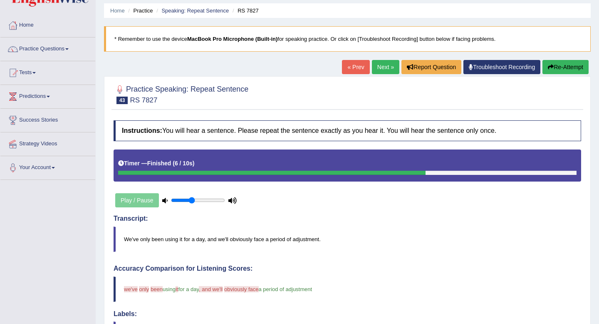
click at [383, 66] on link "Next »" at bounding box center [385, 67] width 27 height 14
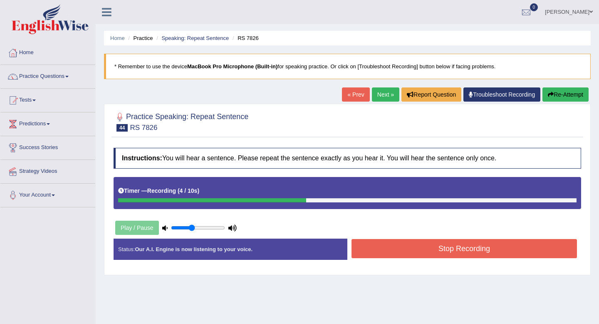
click at [381, 254] on button "Stop Recording" at bounding box center [463, 248] width 225 height 19
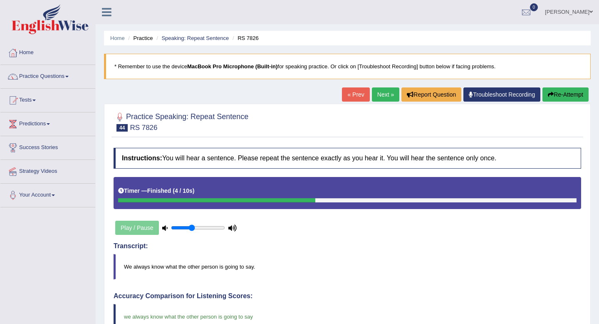
click at [376, 89] on link "Next »" at bounding box center [385, 94] width 27 height 14
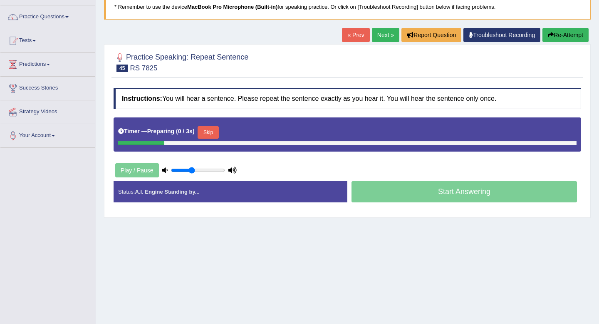
scroll to position [67, 0]
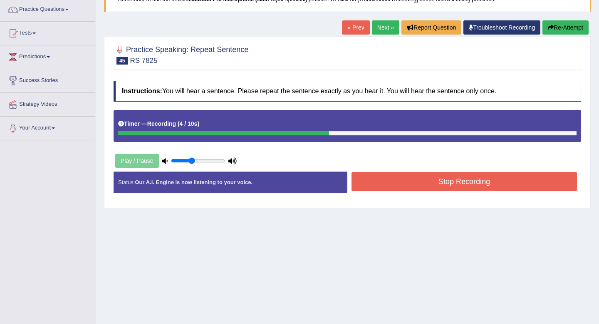
click at [480, 184] on button "Stop Recording" at bounding box center [463, 181] width 225 height 19
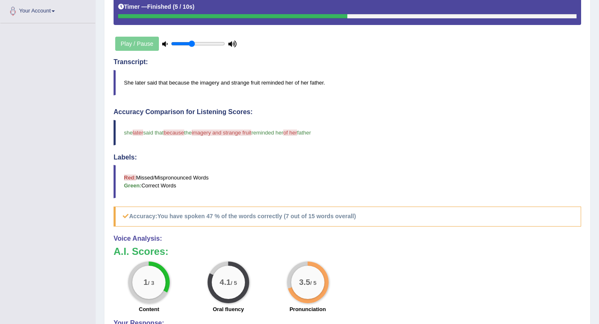
scroll to position [89, 0]
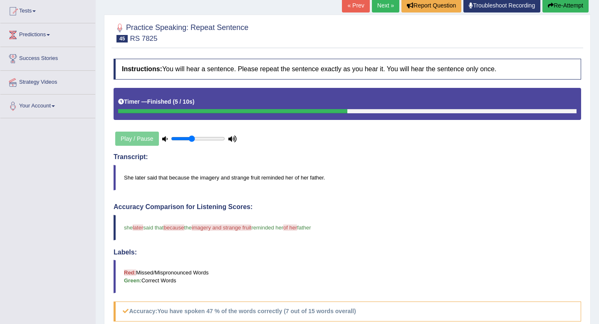
click at [387, 7] on link "Next »" at bounding box center [385, 5] width 27 height 14
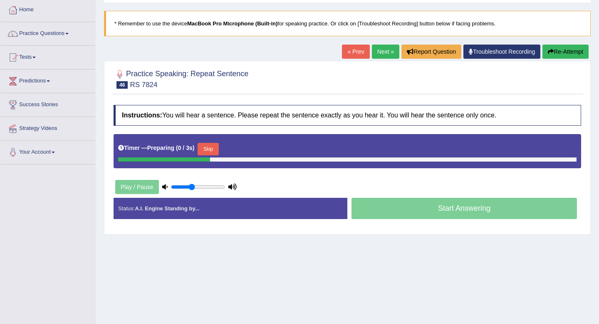
scroll to position [47, 0]
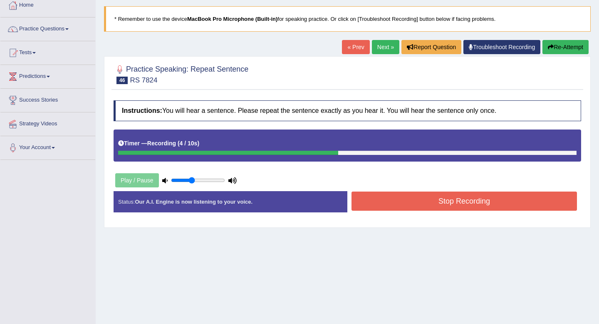
click at [431, 204] on button "Stop Recording" at bounding box center [463, 200] width 225 height 19
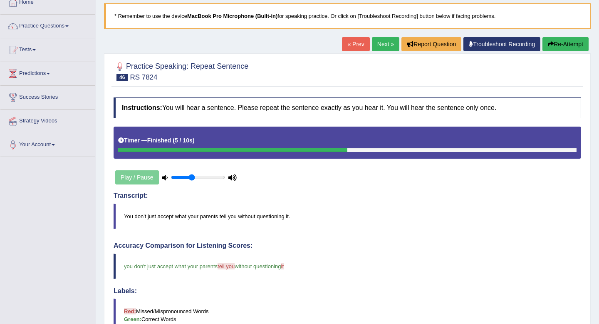
scroll to position [0, 0]
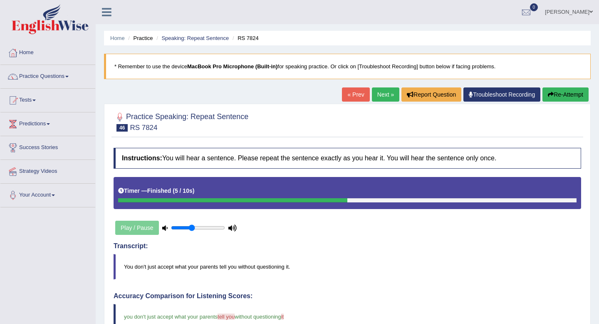
click at [376, 93] on link "Next »" at bounding box center [385, 94] width 27 height 14
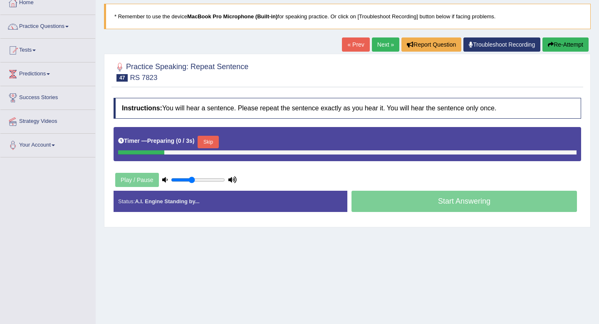
scroll to position [62, 0]
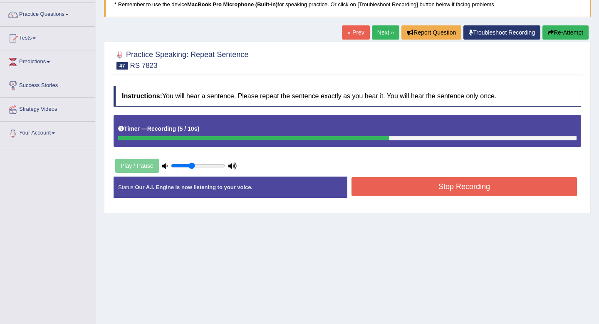
click at [449, 187] on button "Stop Recording" at bounding box center [463, 186] width 225 height 19
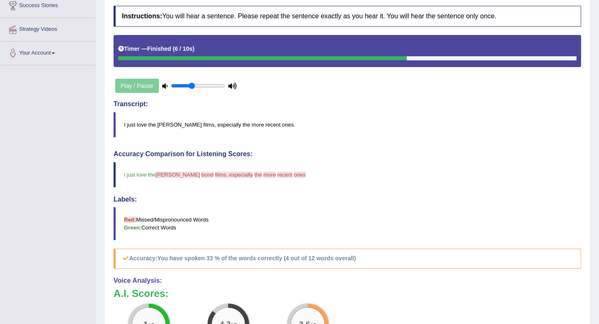
scroll to position [0, 0]
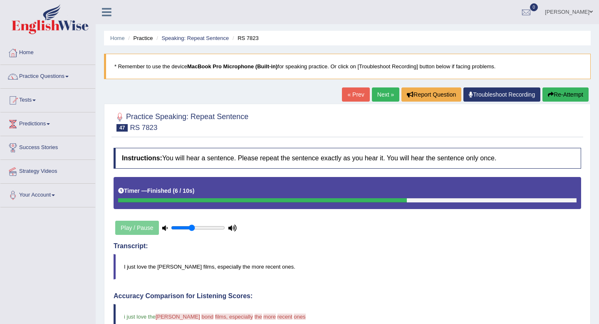
click at [554, 95] on button "Re-Attempt" at bounding box center [565, 94] width 46 height 14
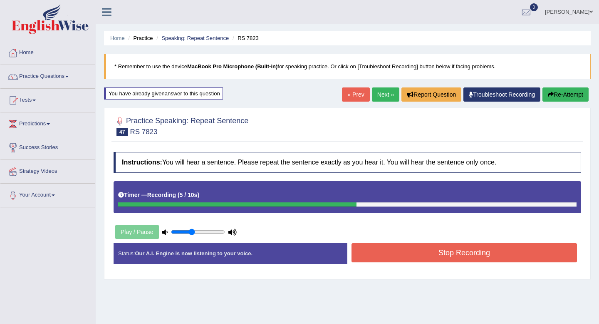
click at [439, 253] on button "Stop Recording" at bounding box center [463, 252] width 225 height 19
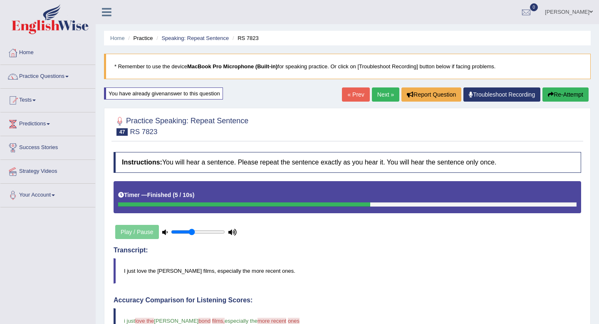
click at [372, 97] on link "Next »" at bounding box center [385, 94] width 27 height 14
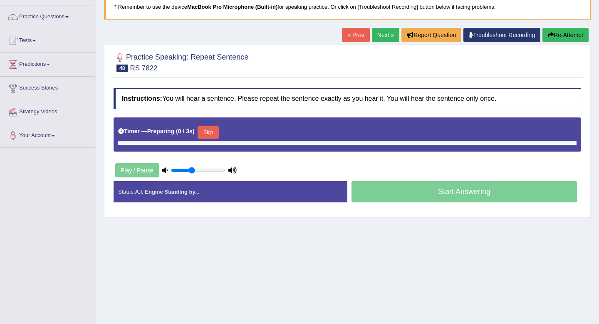
scroll to position [72, 0]
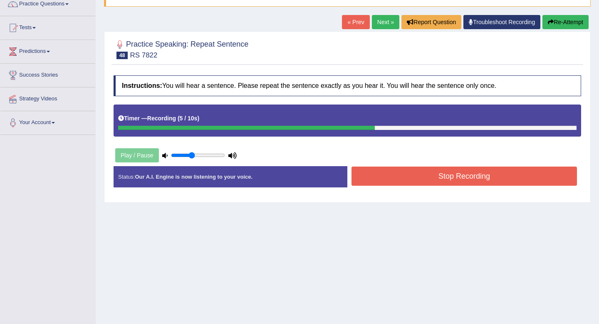
click at [430, 183] on button "Stop Recording" at bounding box center [463, 175] width 225 height 19
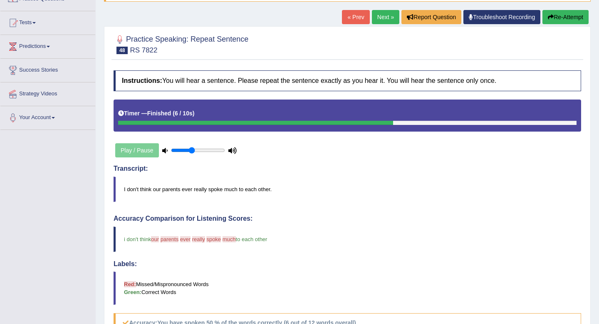
scroll to position [0, 0]
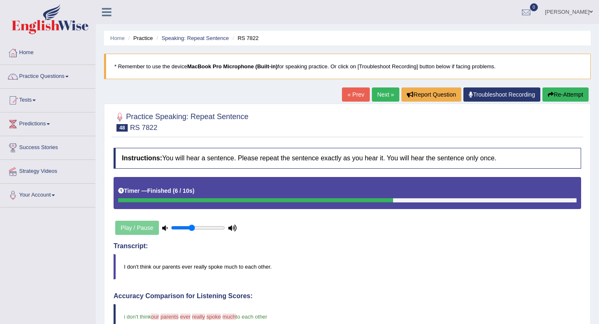
click at [382, 98] on link "Next »" at bounding box center [385, 94] width 27 height 14
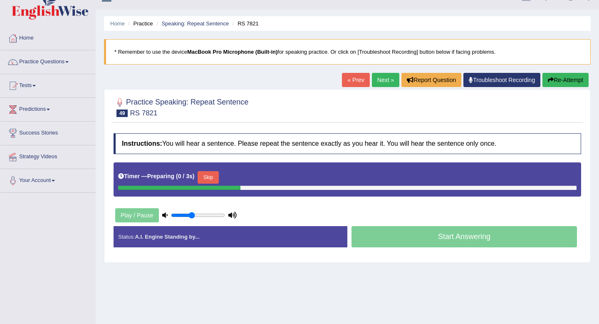
scroll to position [17, 0]
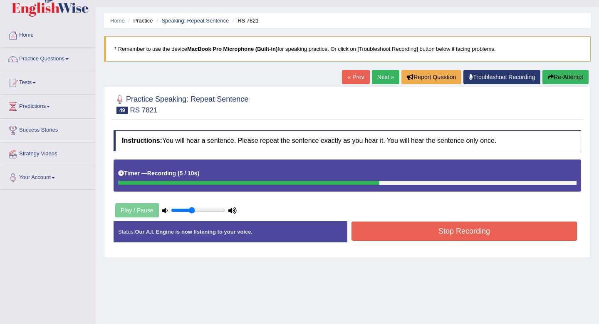
click at [468, 230] on button "Stop Recording" at bounding box center [463, 230] width 225 height 19
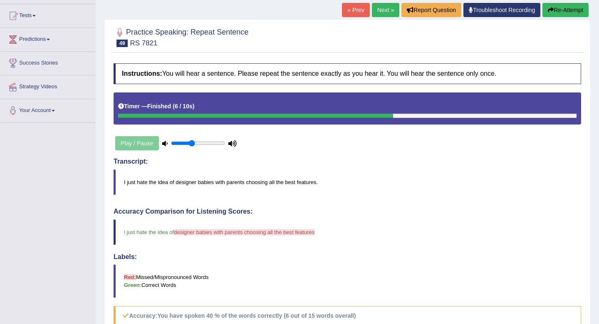
scroll to position [29, 0]
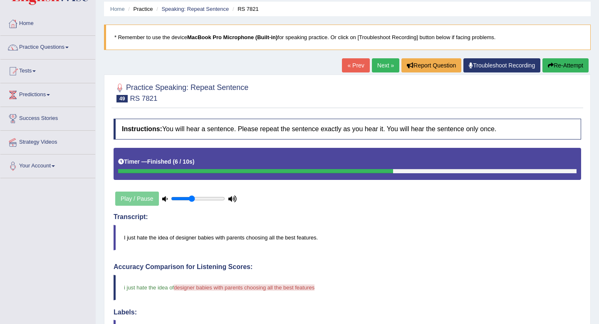
click at [379, 68] on link "Next »" at bounding box center [385, 65] width 27 height 14
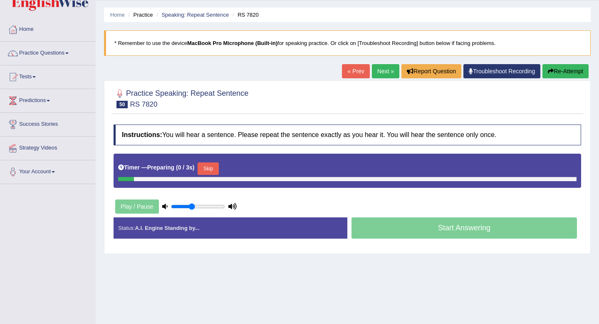
scroll to position [34, 0]
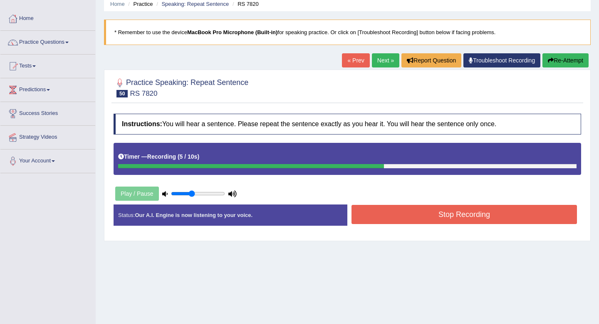
click at [428, 217] on button "Stop Recording" at bounding box center [463, 214] width 225 height 19
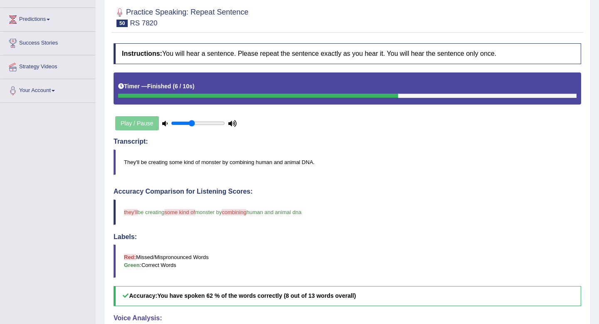
scroll to position [69, 0]
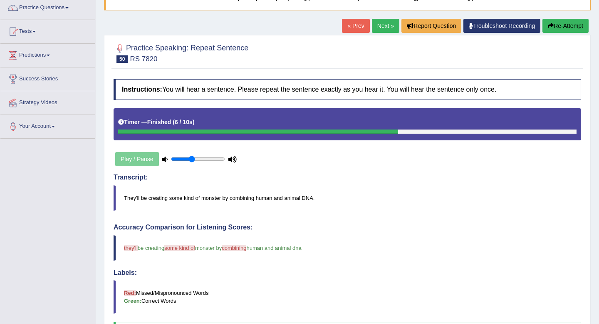
click at [384, 22] on link "Next »" at bounding box center [385, 26] width 27 height 14
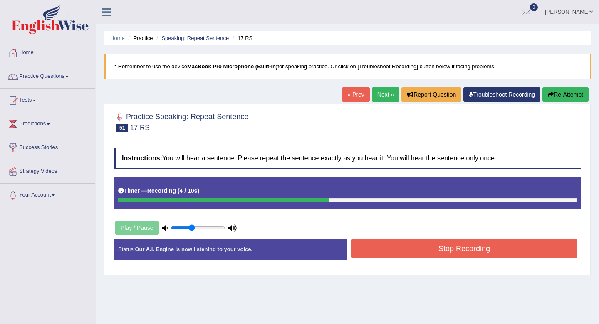
click at [449, 249] on button "Stop Recording" at bounding box center [463, 248] width 225 height 19
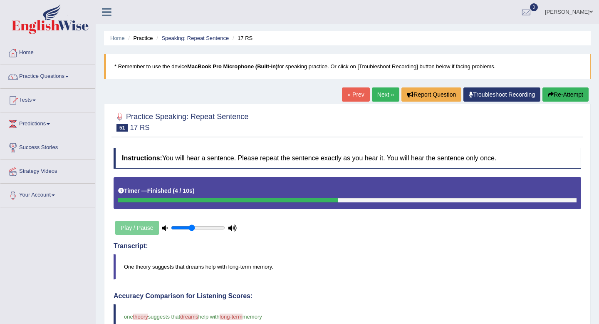
click at [381, 94] on link "Next »" at bounding box center [385, 94] width 27 height 14
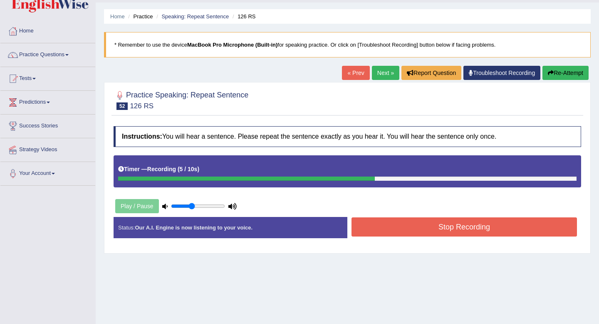
click at [417, 230] on button "Stop Recording" at bounding box center [463, 226] width 225 height 19
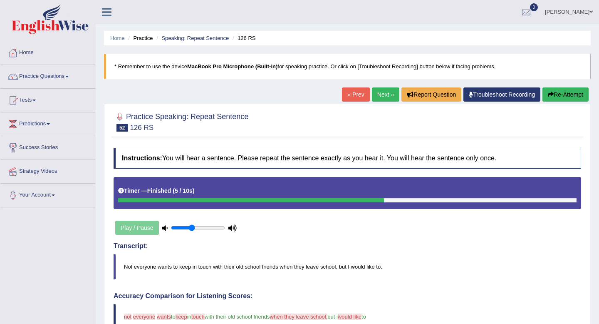
click at [383, 89] on link "Next »" at bounding box center [385, 94] width 27 height 14
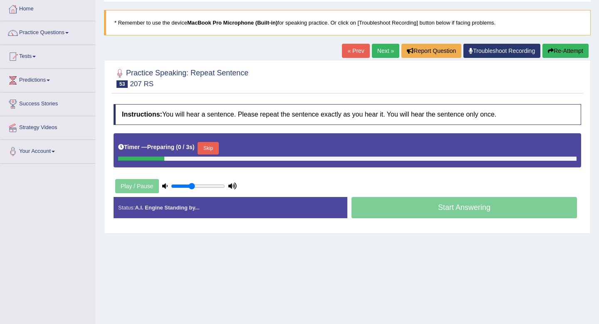
scroll to position [51, 0]
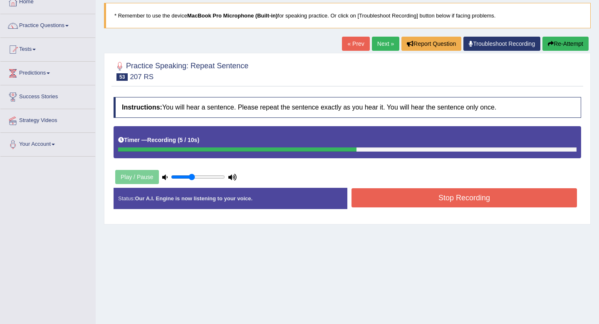
click at [448, 202] on button "Stop Recording" at bounding box center [463, 197] width 225 height 19
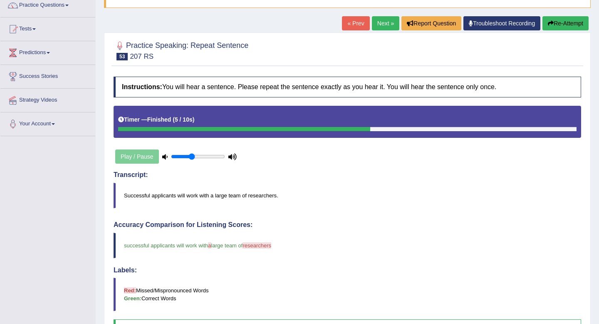
scroll to position [0, 0]
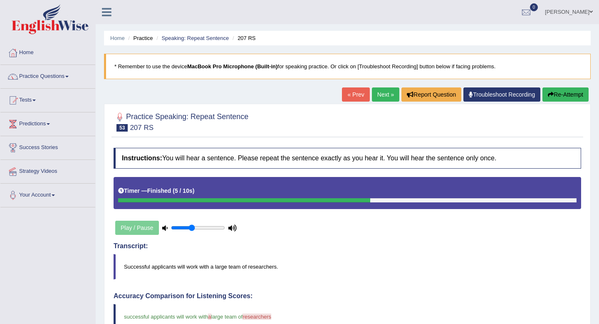
click at [380, 97] on link "Next »" at bounding box center [385, 94] width 27 height 14
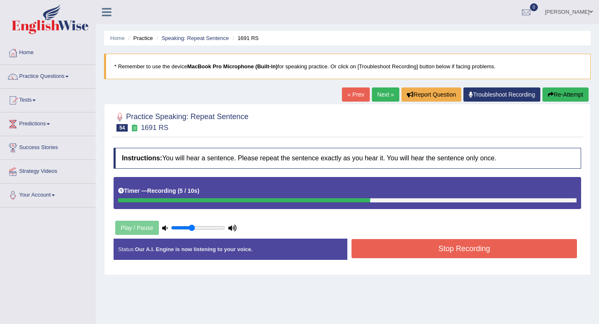
click at [424, 248] on button "Stop Recording" at bounding box center [463, 248] width 225 height 19
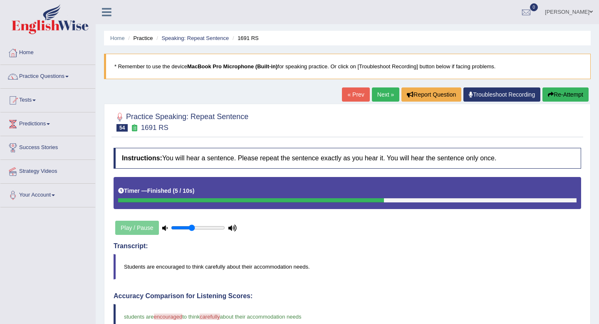
click at [382, 94] on link "Next »" at bounding box center [385, 94] width 27 height 14
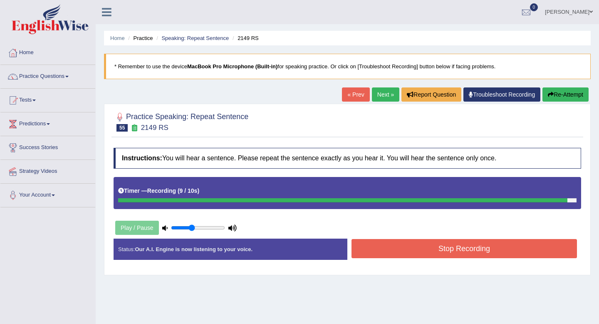
click at [427, 241] on button "Stop Recording" at bounding box center [463, 248] width 225 height 19
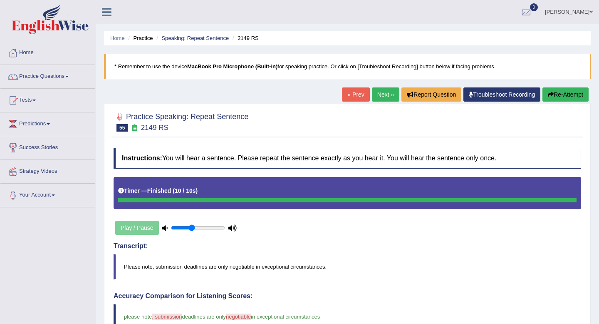
click at [553, 92] on button "Re-Attempt" at bounding box center [565, 94] width 46 height 14
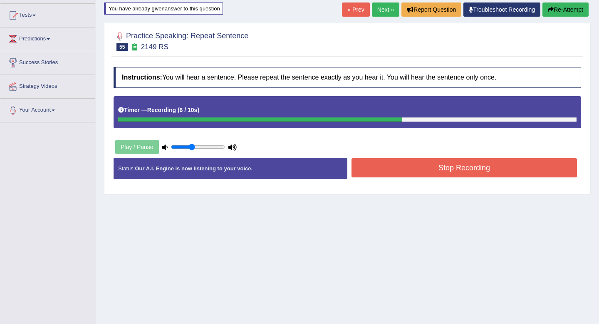
click at [376, 172] on button "Stop Recording" at bounding box center [463, 167] width 225 height 19
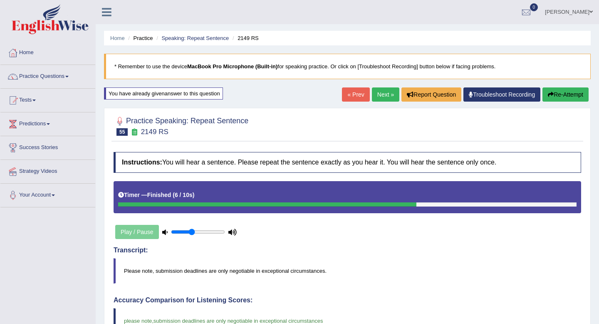
click at [381, 91] on link "Next »" at bounding box center [385, 94] width 27 height 14
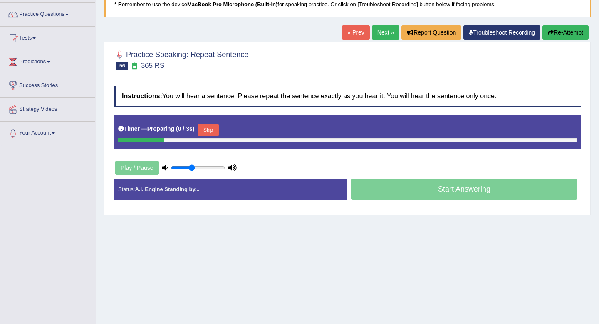
scroll to position [61, 0]
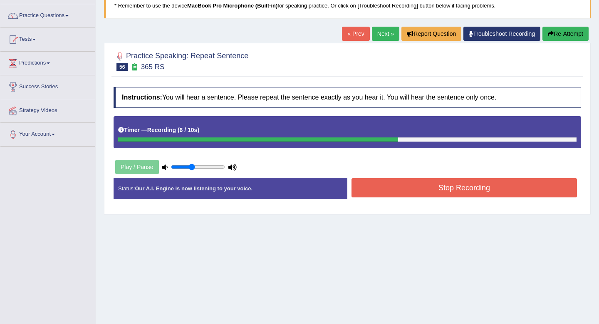
click at [435, 191] on button "Stop Recording" at bounding box center [463, 187] width 225 height 19
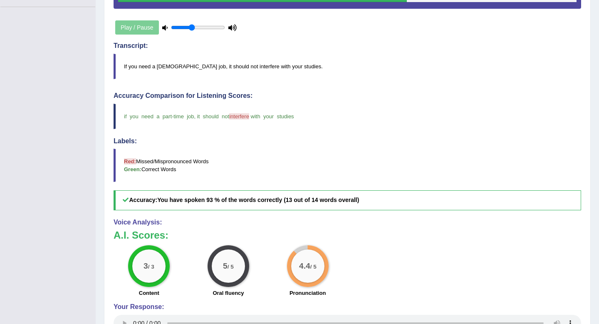
scroll to position [0, 0]
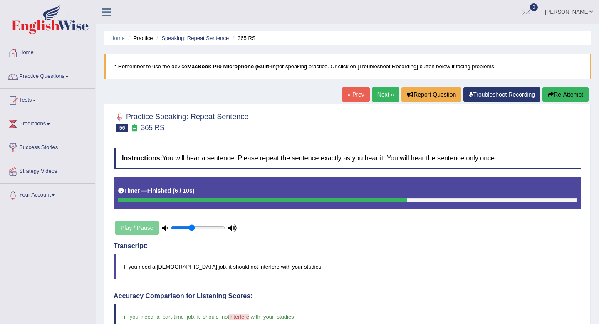
click at [383, 94] on link "Next »" at bounding box center [385, 94] width 27 height 14
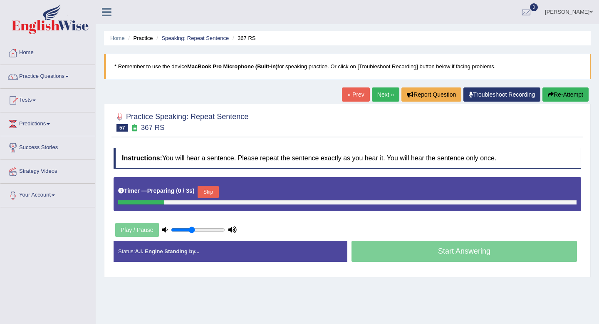
scroll to position [11, 0]
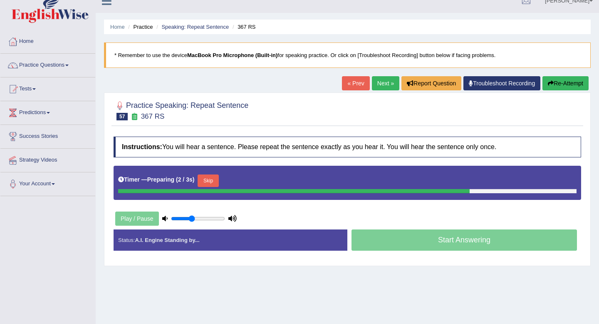
click at [376, 275] on div "Home Practice Speaking: Repeat Sentence 367 RS * Remember to use the device Mac…" at bounding box center [347, 197] width 503 height 416
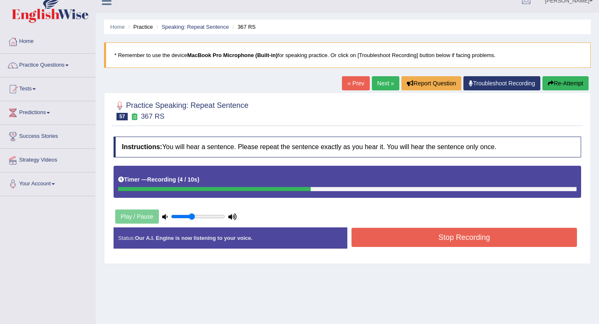
click at [419, 238] on button "Stop Recording" at bounding box center [463, 237] width 225 height 19
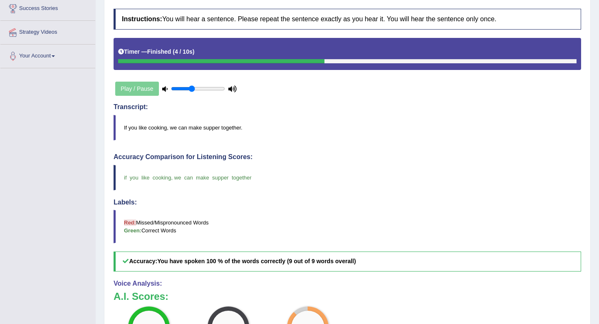
scroll to position [0, 0]
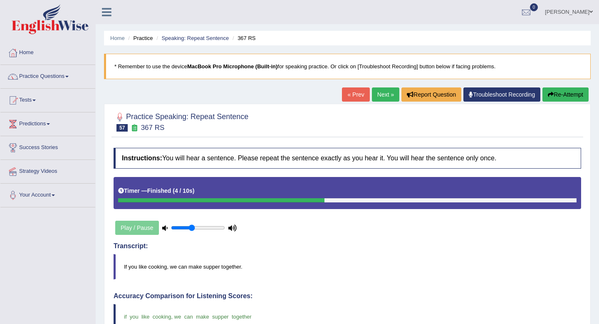
click at [384, 94] on link "Next »" at bounding box center [385, 94] width 27 height 14
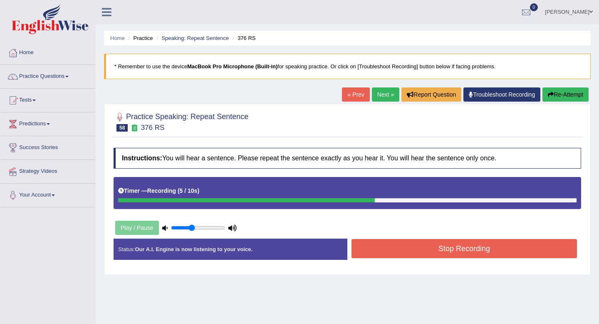
click at [388, 244] on button "Stop Recording" at bounding box center [463, 248] width 225 height 19
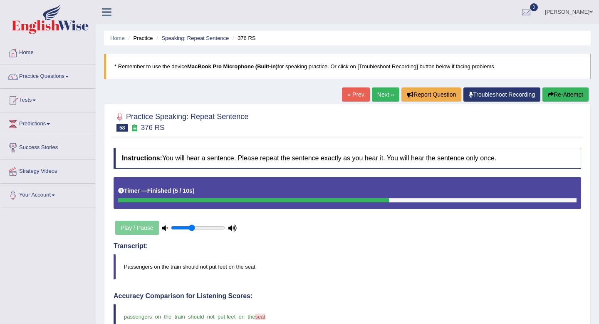
click at [380, 98] on link "Next »" at bounding box center [385, 94] width 27 height 14
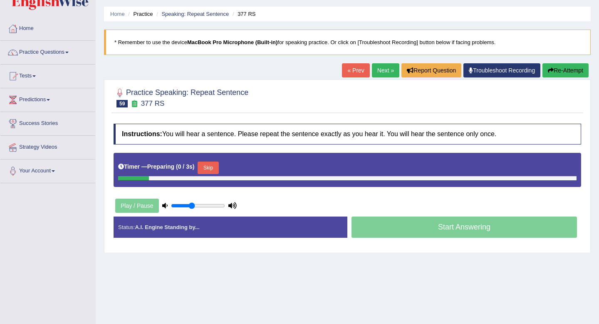
scroll to position [26, 0]
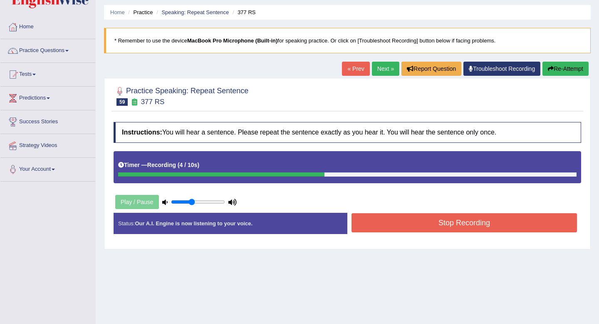
click at [394, 216] on button "Stop Recording" at bounding box center [463, 222] width 225 height 19
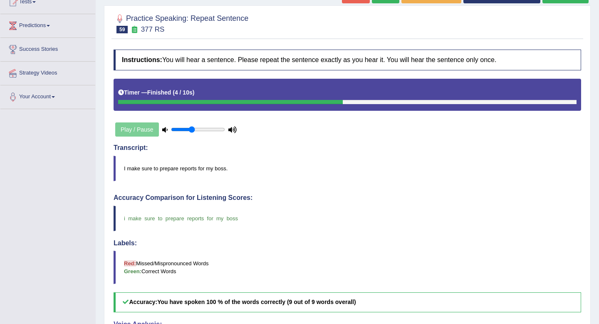
scroll to position [0, 0]
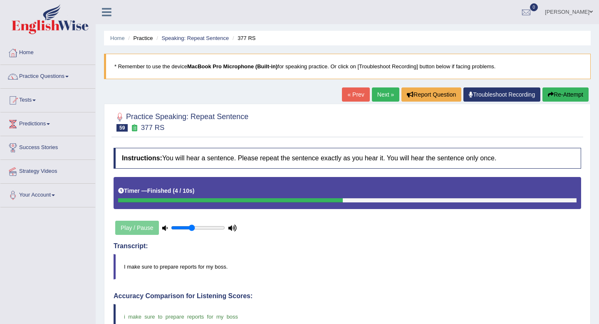
click at [384, 97] on link "Next »" at bounding box center [385, 94] width 27 height 14
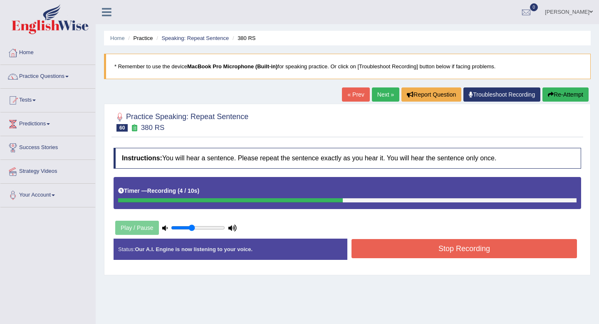
click at [412, 248] on button "Stop Recording" at bounding box center [463, 248] width 225 height 19
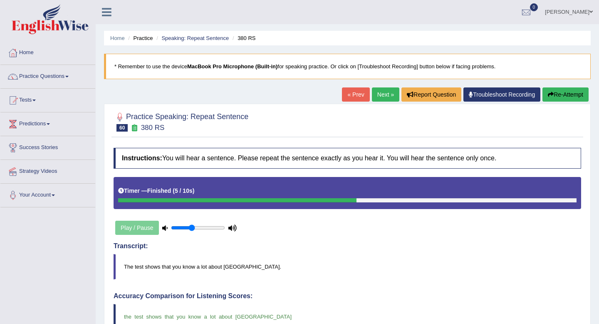
click at [383, 94] on link "Next »" at bounding box center [385, 94] width 27 height 14
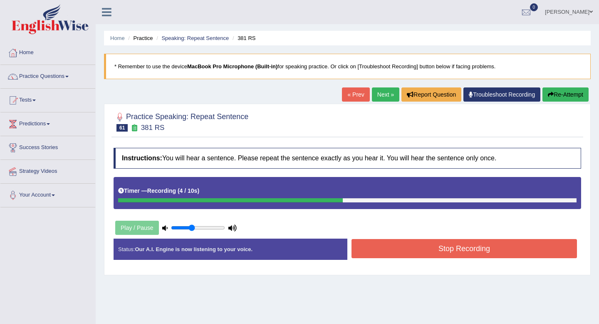
click at [396, 251] on button "Stop Recording" at bounding box center [463, 248] width 225 height 19
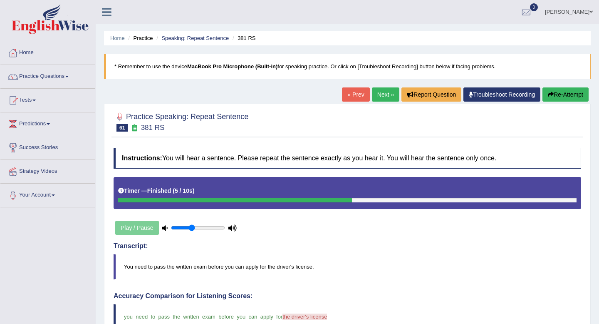
click at [382, 95] on link "Next »" at bounding box center [385, 94] width 27 height 14
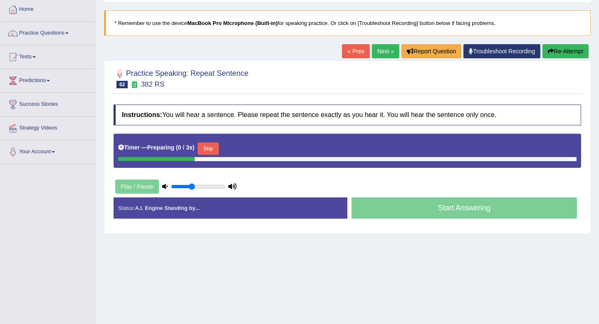
scroll to position [44, 0]
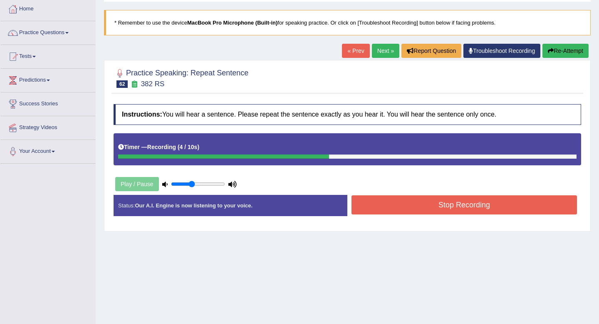
click at [396, 212] on button "Stop Recording" at bounding box center [463, 204] width 225 height 19
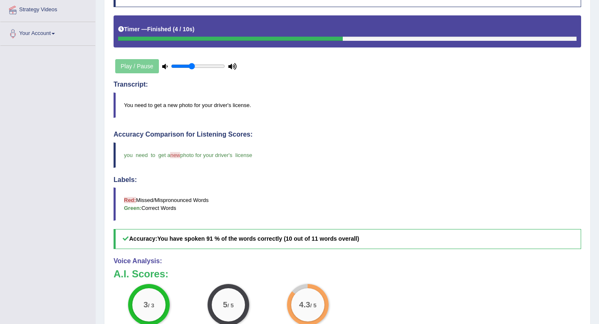
scroll to position [0, 0]
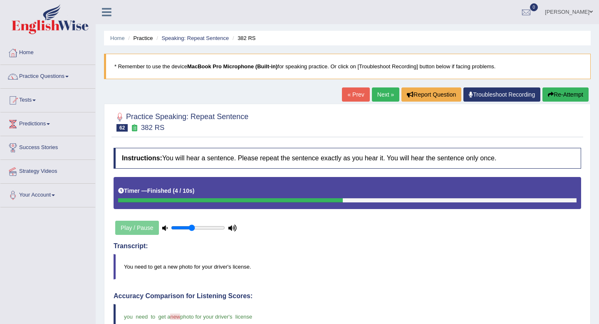
click at [377, 90] on link "Next »" at bounding box center [385, 94] width 27 height 14
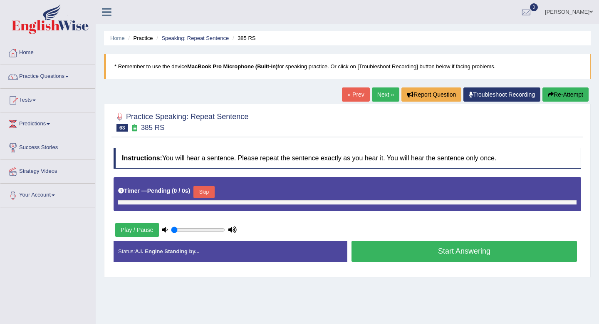
type input "0.4"
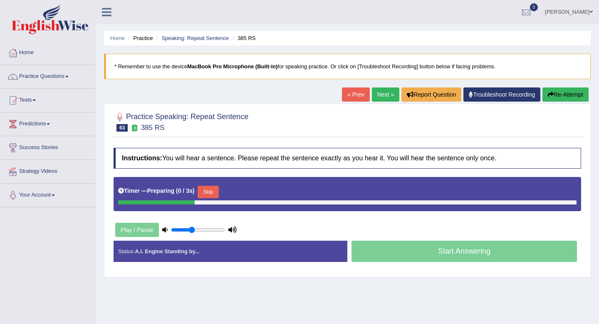
scroll to position [14, 0]
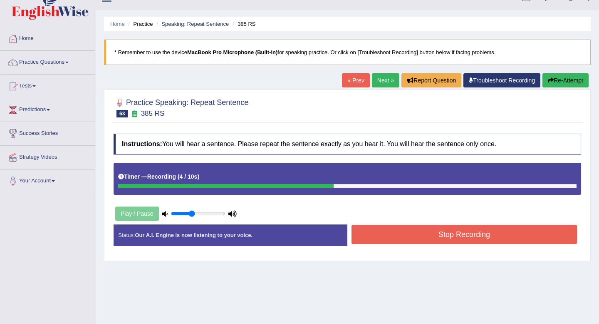
click at [406, 238] on button "Stop Recording" at bounding box center [463, 234] width 225 height 19
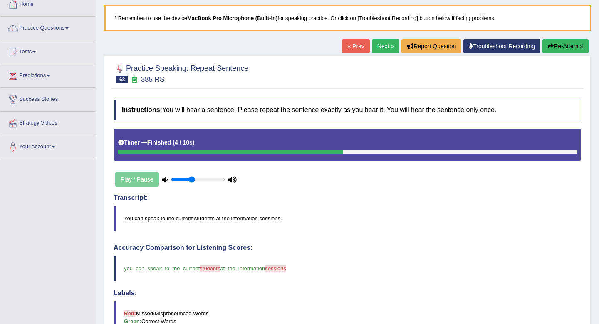
scroll to position [0, 0]
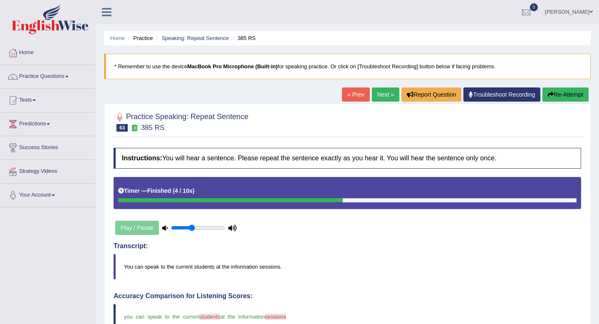
click at [382, 93] on link "Next »" at bounding box center [385, 94] width 27 height 14
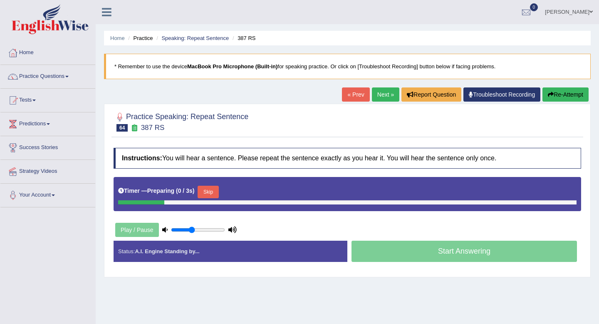
scroll to position [37, 0]
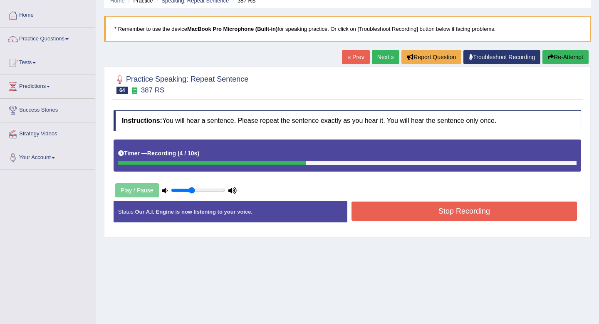
click at [450, 215] on button "Stop Recording" at bounding box center [463, 210] width 225 height 19
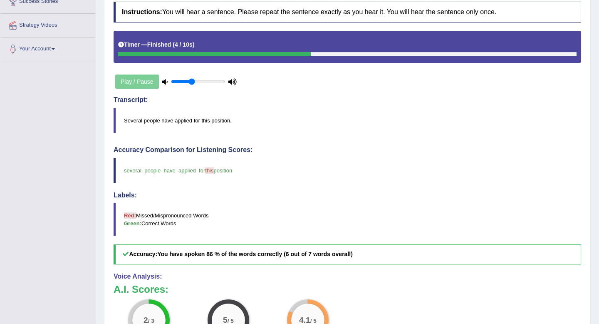
scroll to position [0, 0]
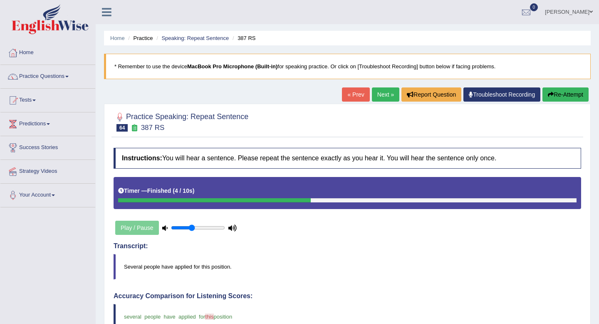
click at [384, 98] on link "Next »" at bounding box center [385, 94] width 27 height 14
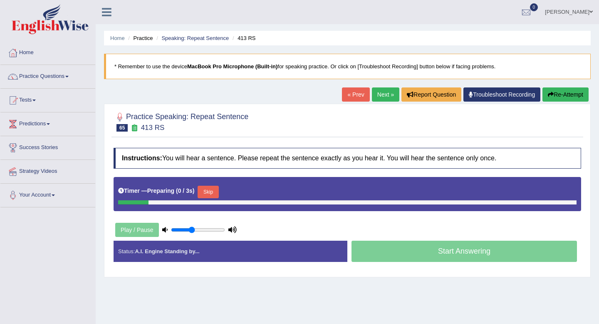
scroll to position [45, 0]
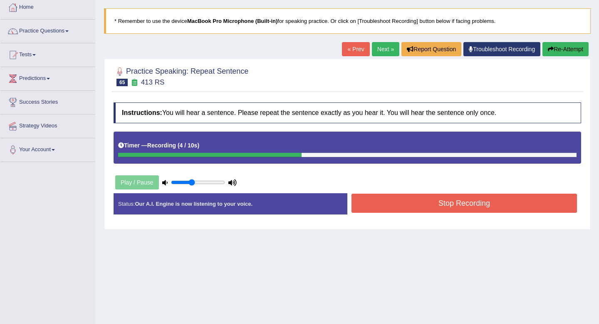
click at [408, 206] on button "Stop Recording" at bounding box center [463, 202] width 225 height 19
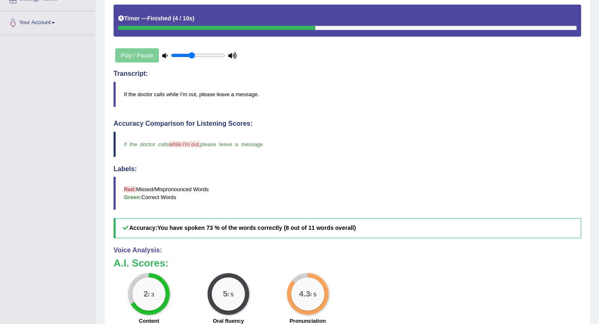
scroll to position [0, 0]
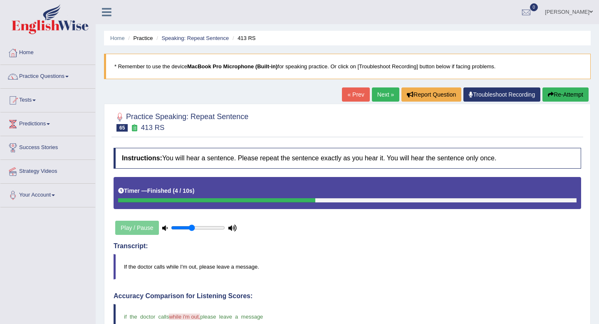
click at [381, 93] on link "Next »" at bounding box center [385, 94] width 27 height 14
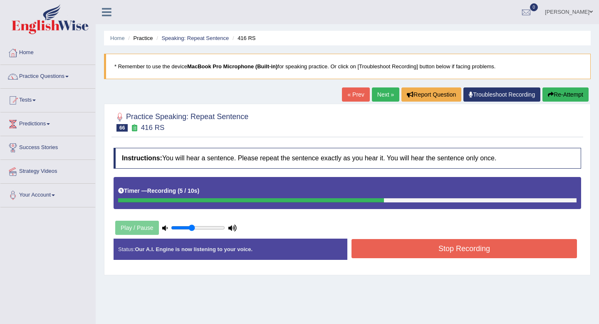
click at [424, 244] on button "Stop Recording" at bounding box center [463, 248] width 225 height 19
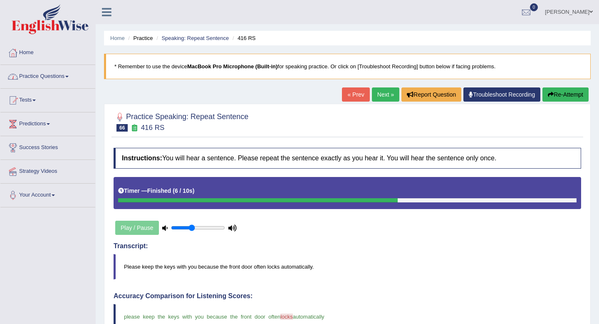
click at [47, 72] on link "Practice Questions" at bounding box center [47, 75] width 95 height 21
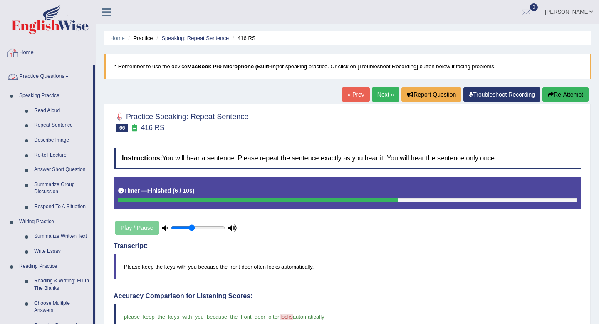
click at [37, 55] on link "Home" at bounding box center [47, 51] width 95 height 21
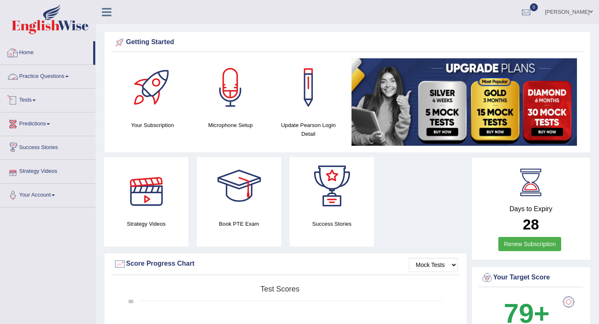
click at [34, 77] on link "Practice Questions" at bounding box center [47, 75] width 95 height 21
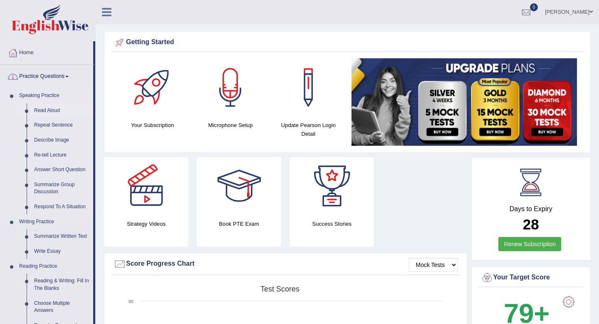
click at [42, 109] on link "Read Aloud" at bounding box center [61, 110] width 63 height 15
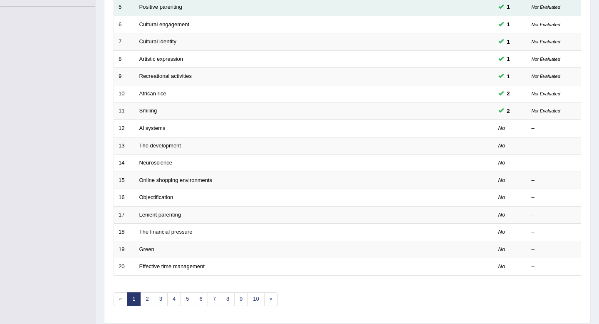
scroll to position [227, 0]
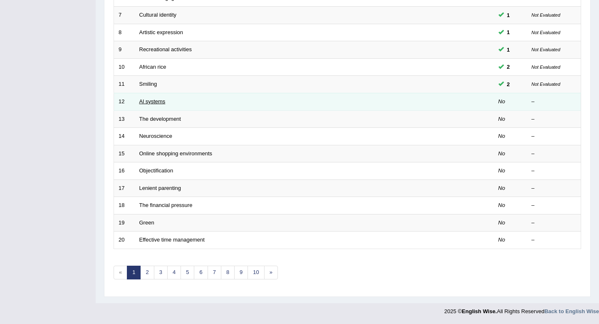
click at [154, 103] on link "Al systems" at bounding box center [152, 101] width 26 height 6
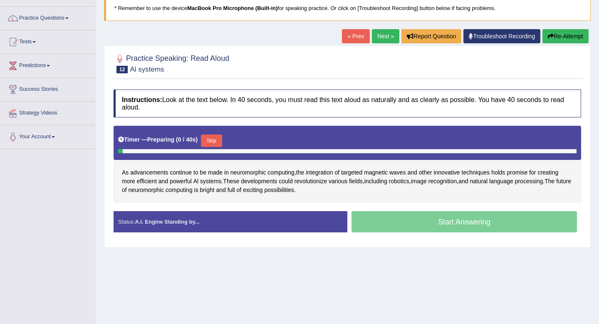
scroll to position [71, 0]
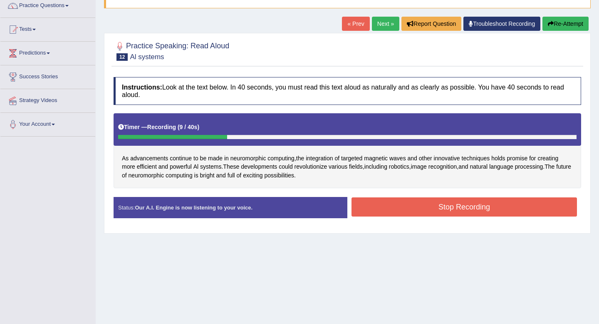
click at [488, 200] on button "Stop Recording" at bounding box center [463, 206] width 225 height 19
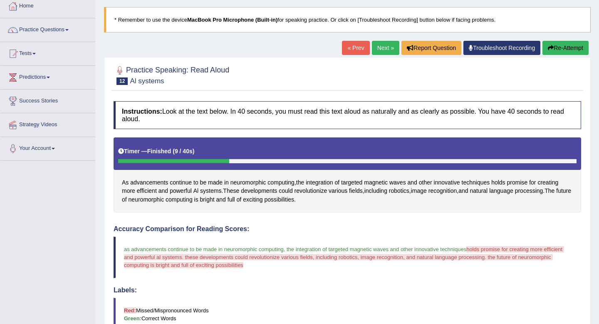
scroll to position [45, 0]
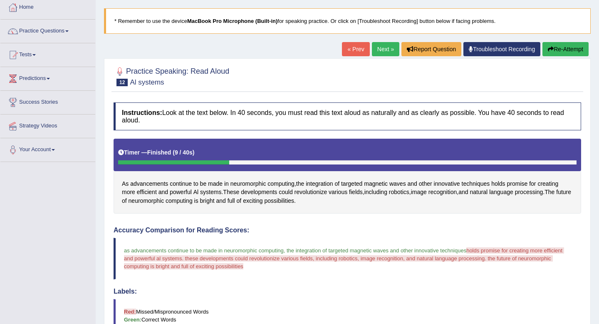
click at [381, 51] on link "Next »" at bounding box center [385, 49] width 27 height 14
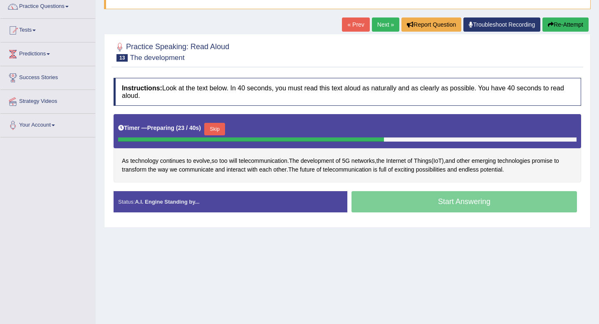
scroll to position [76, 0]
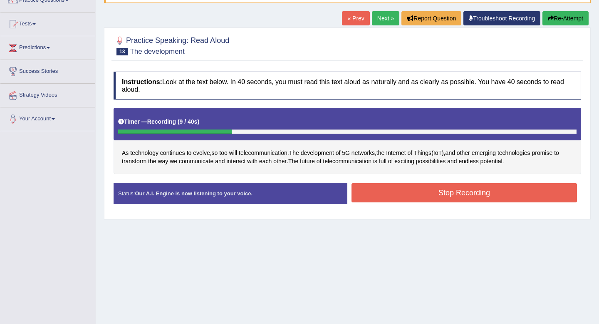
click at [460, 202] on button "Stop Recording" at bounding box center [463, 192] width 225 height 19
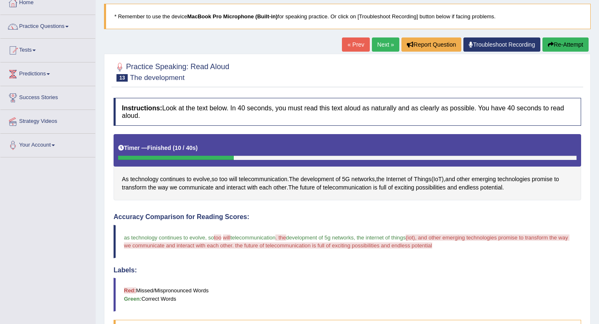
scroll to position [0, 0]
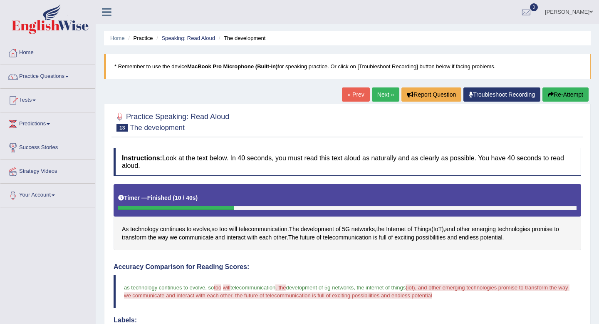
click at [376, 89] on link "Next »" at bounding box center [385, 94] width 27 height 14
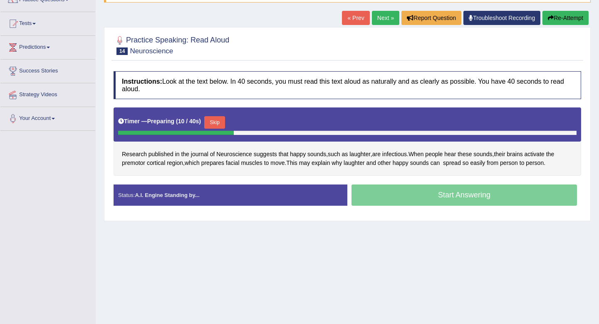
scroll to position [41, 0]
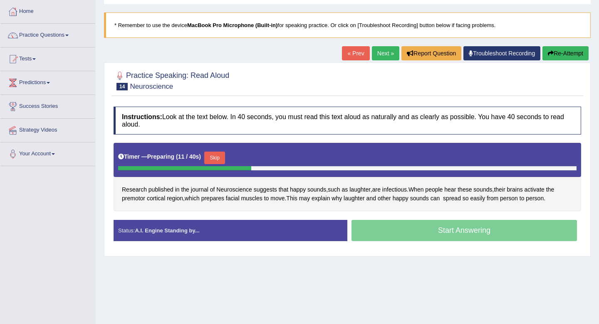
click at [371, 230] on div "Start Answering" at bounding box center [464, 231] width 234 height 23
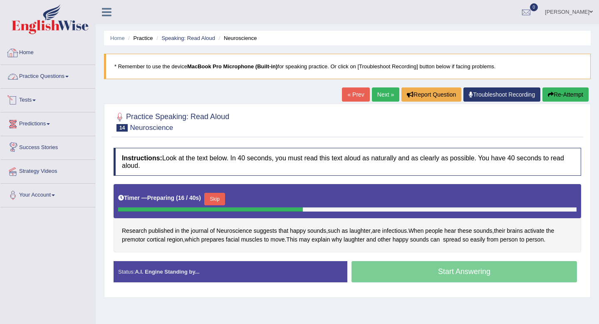
click at [42, 55] on link "Home" at bounding box center [47, 51] width 95 height 21
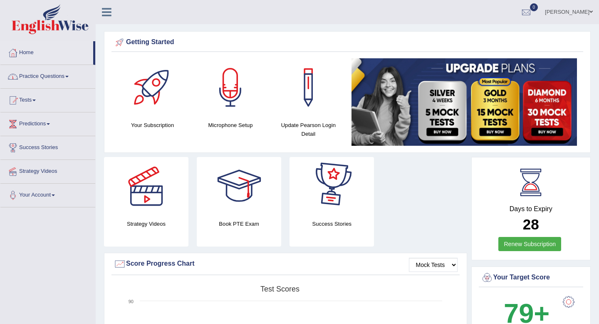
scroll to position [0, 0]
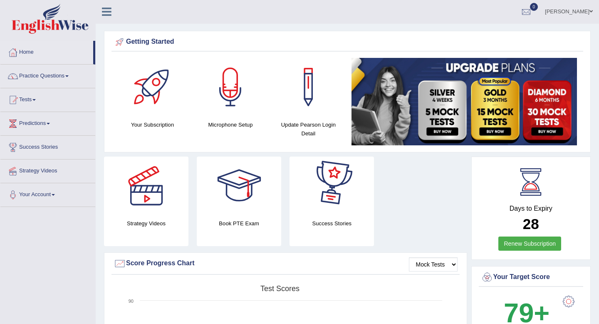
click at [337, 226] on h4 "Success Stories" at bounding box center [332, 223] width 84 height 9
click at [324, 188] on div at bounding box center [332, 185] width 58 height 58
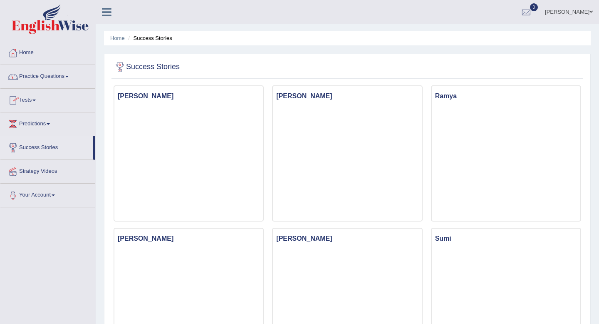
click at [30, 53] on link "Home" at bounding box center [47, 51] width 95 height 21
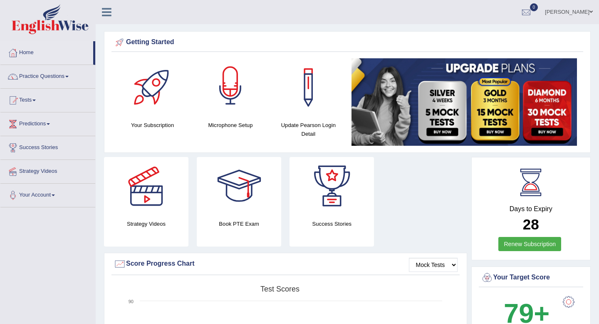
click at [233, 85] on div at bounding box center [230, 87] width 58 height 58
